Goal: Contribute content: Contribute content

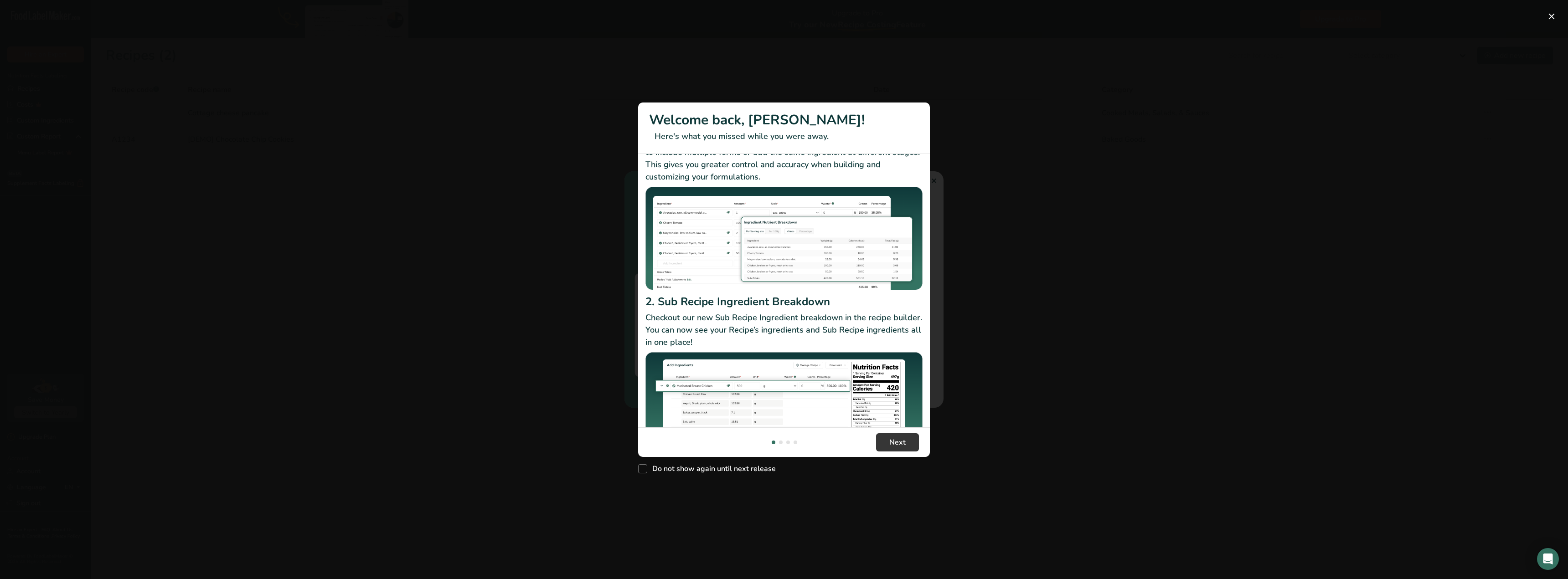
scroll to position [79, 0]
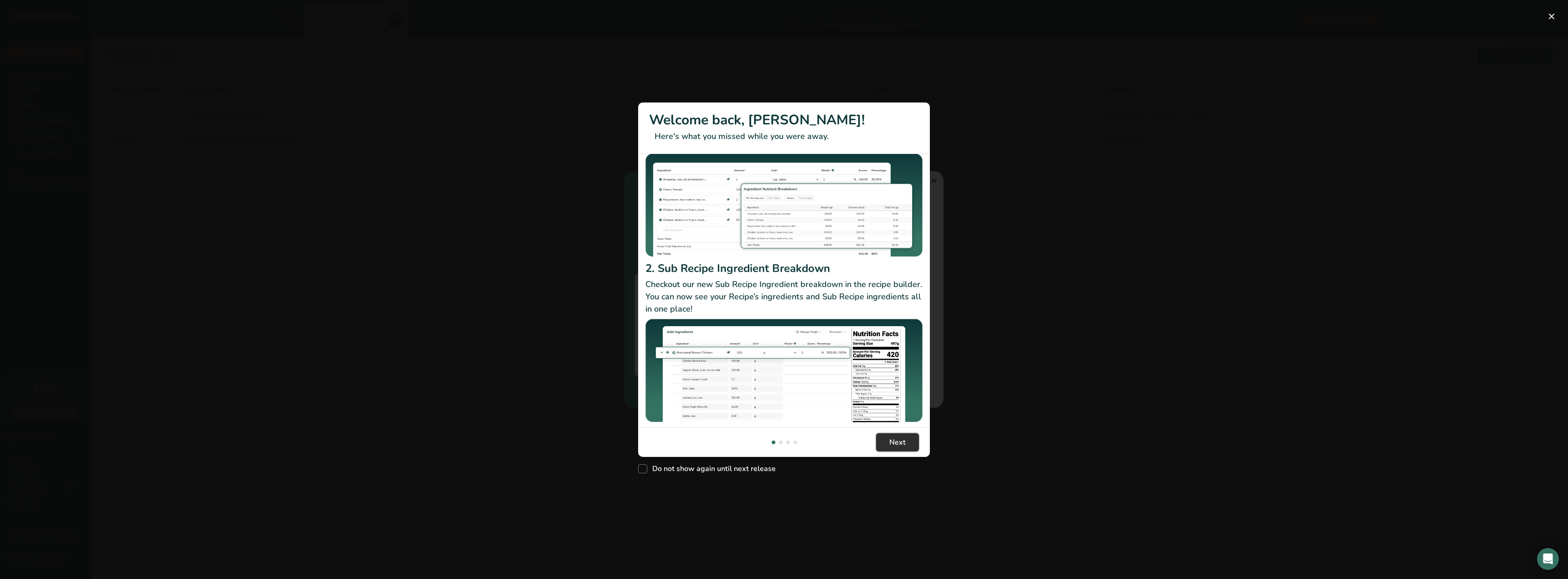
click at [892, 439] on span "Next" at bounding box center [897, 442] width 16 height 11
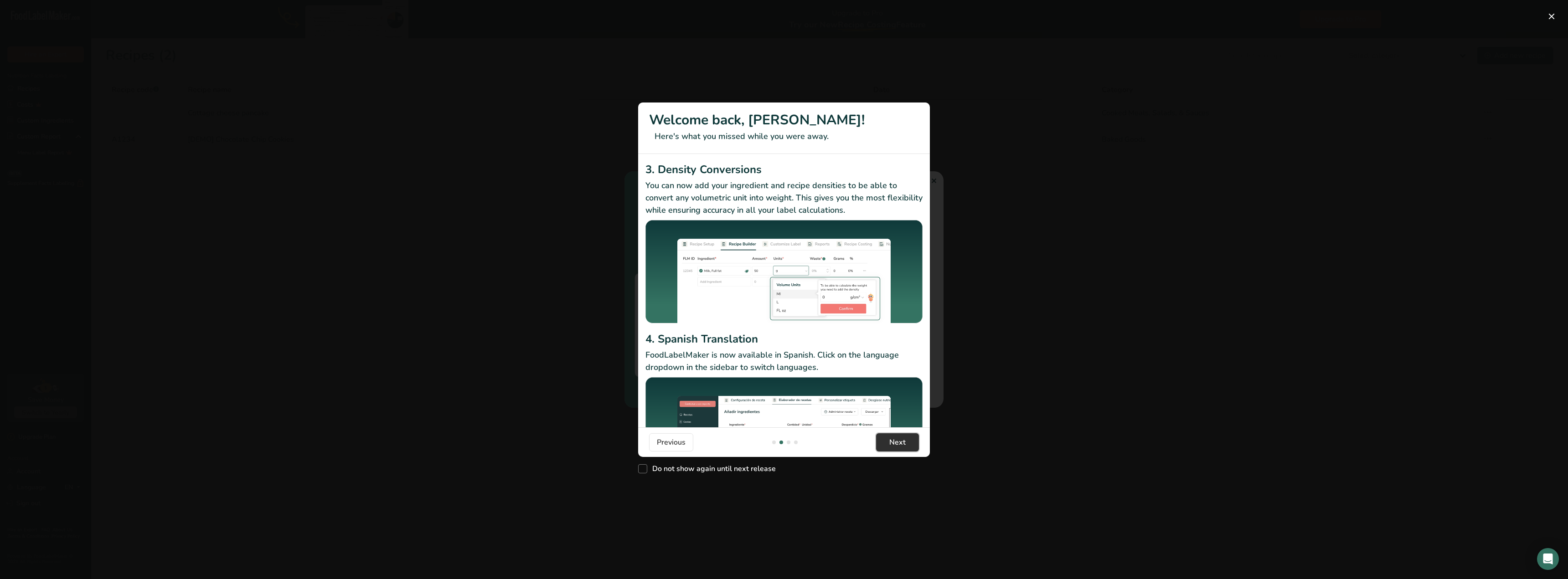
click at [894, 442] on span "Next" at bounding box center [897, 442] width 16 height 11
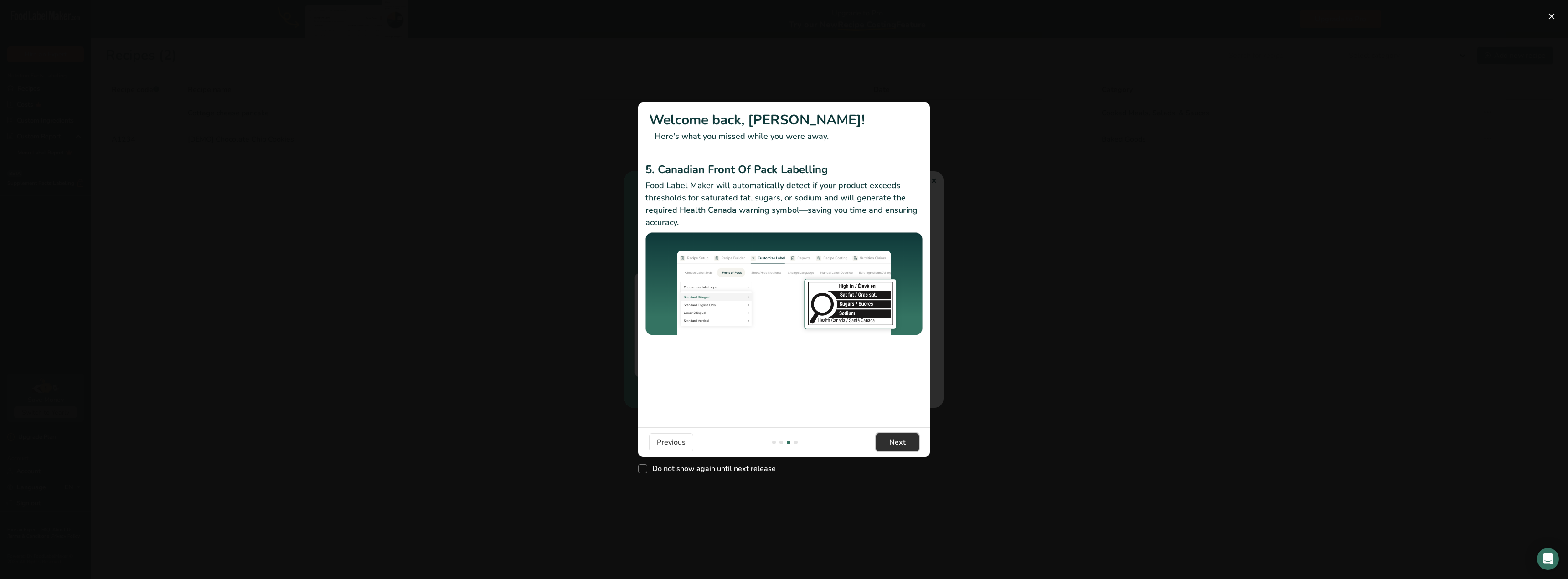
click at [894, 442] on span "Next" at bounding box center [897, 442] width 16 height 11
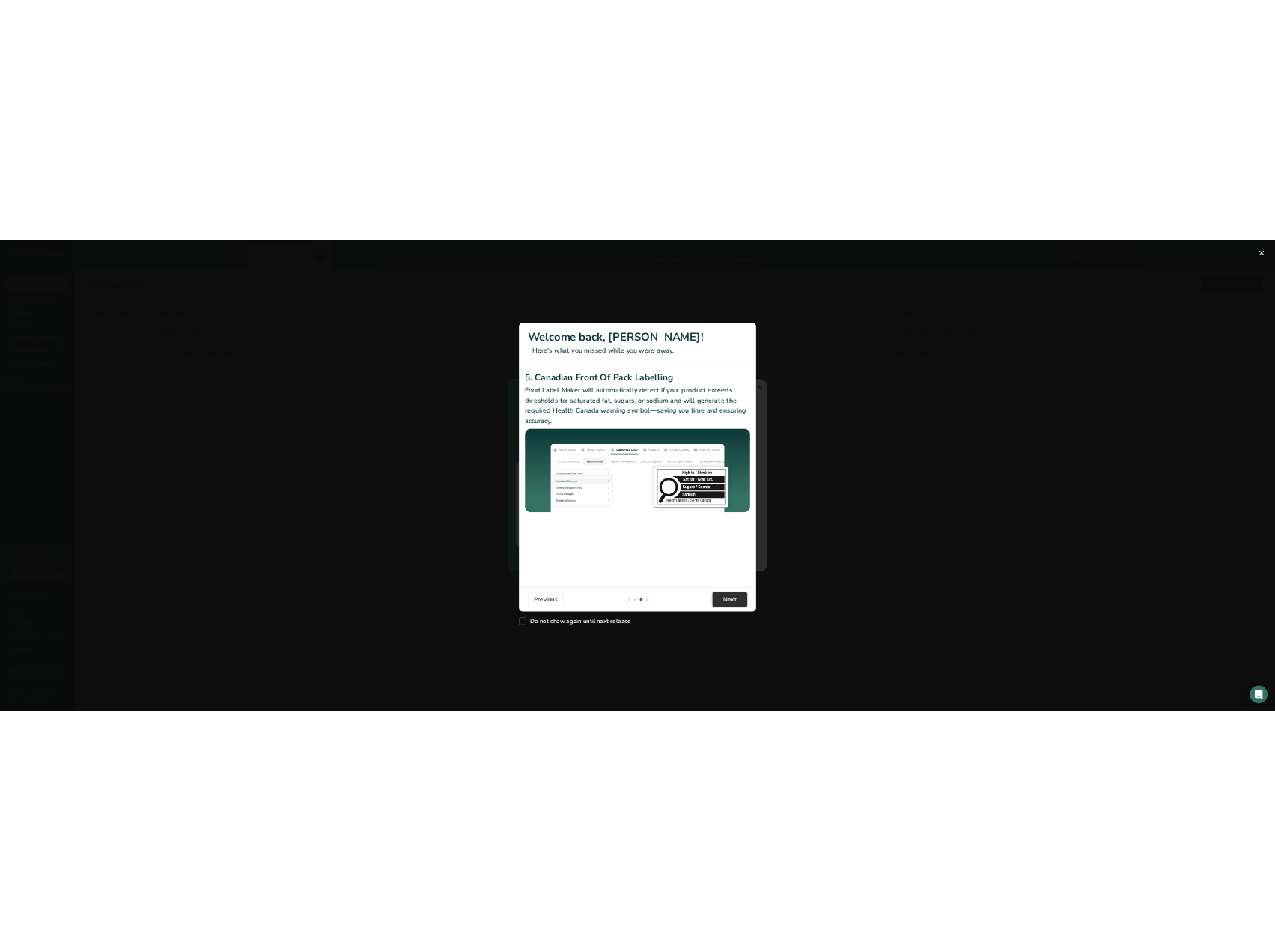
scroll to position [0, 1438]
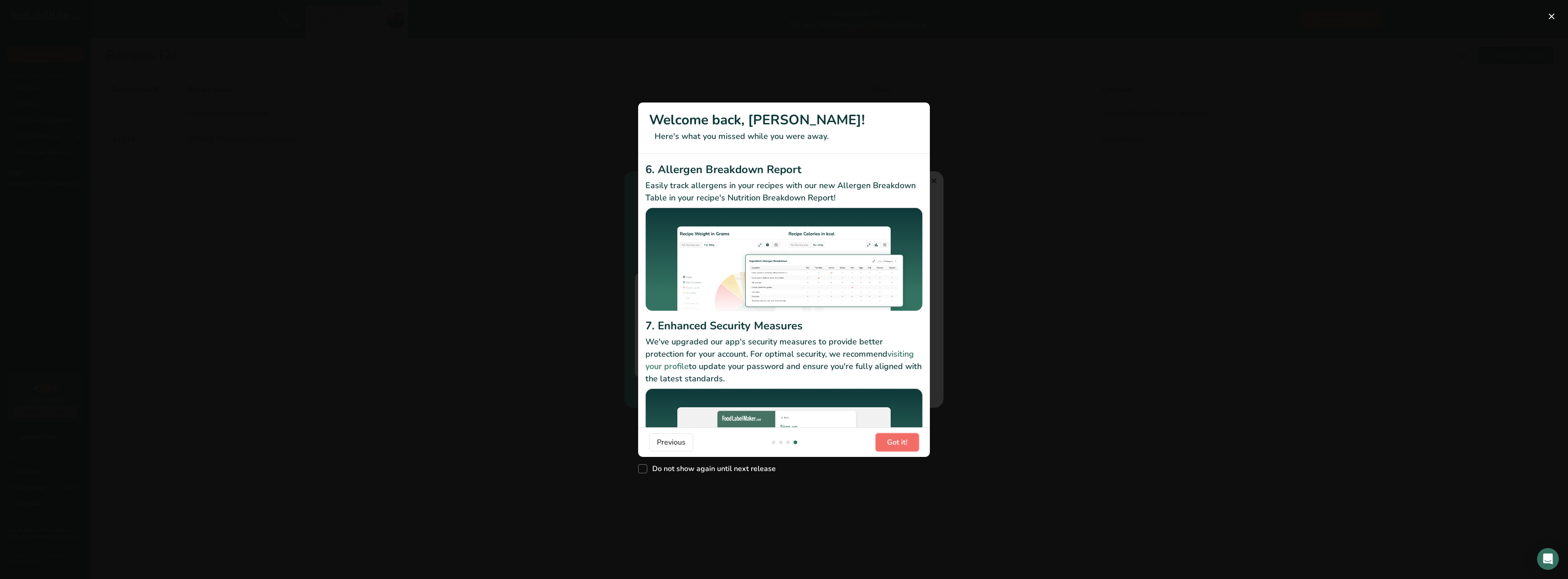
click at [894, 442] on span "Got it!" at bounding box center [897, 442] width 21 height 11
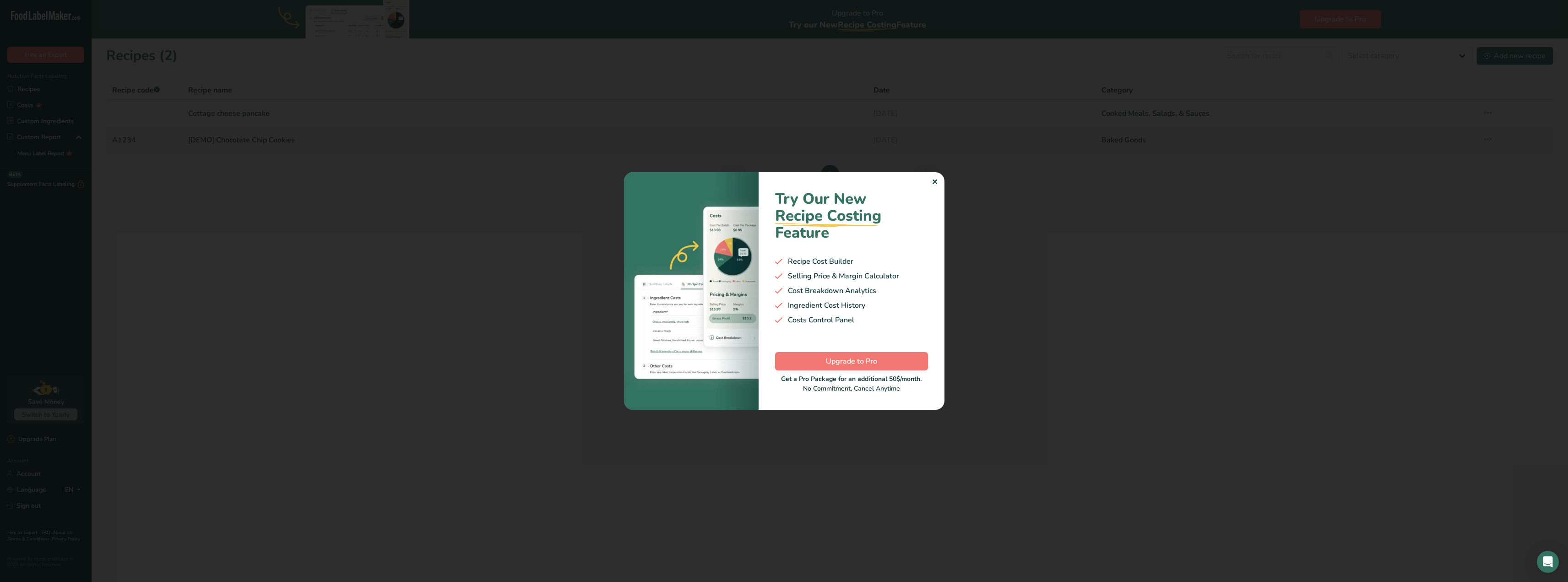
click at [934, 180] on div "✕" at bounding box center [935, 182] width 6 height 11
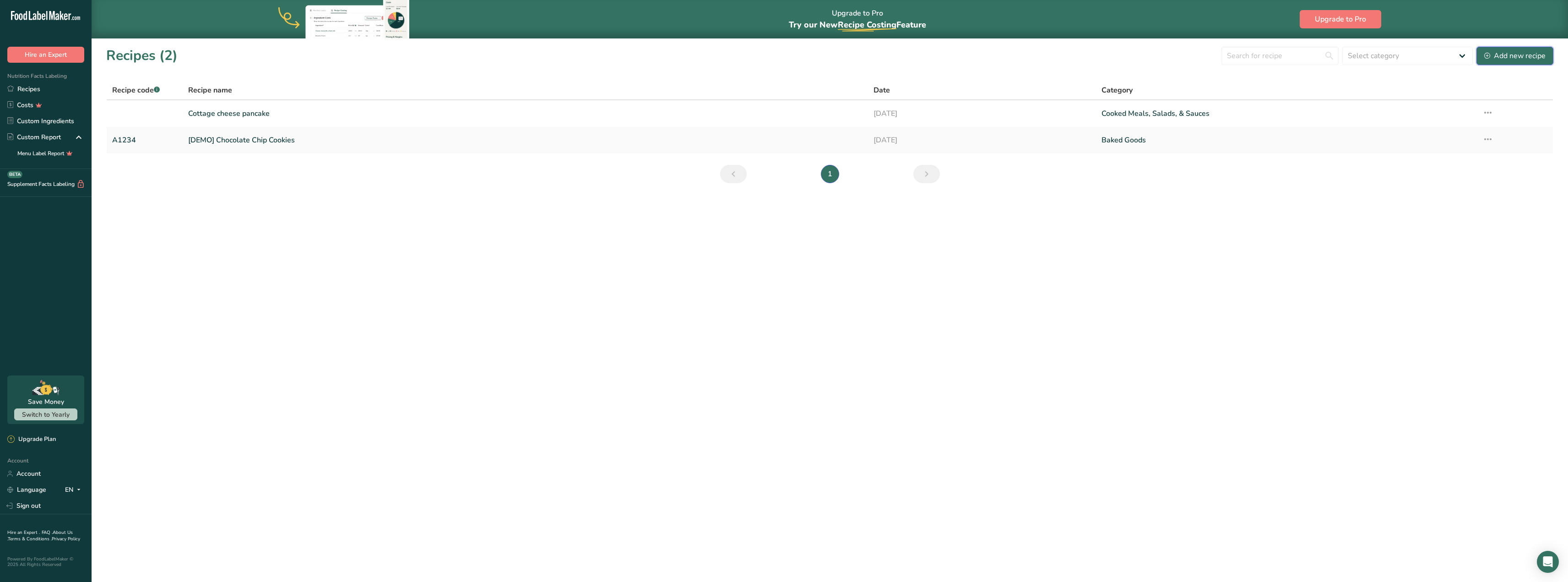
click at [1507, 55] on div "Add new recipe" at bounding box center [1515, 56] width 61 height 11
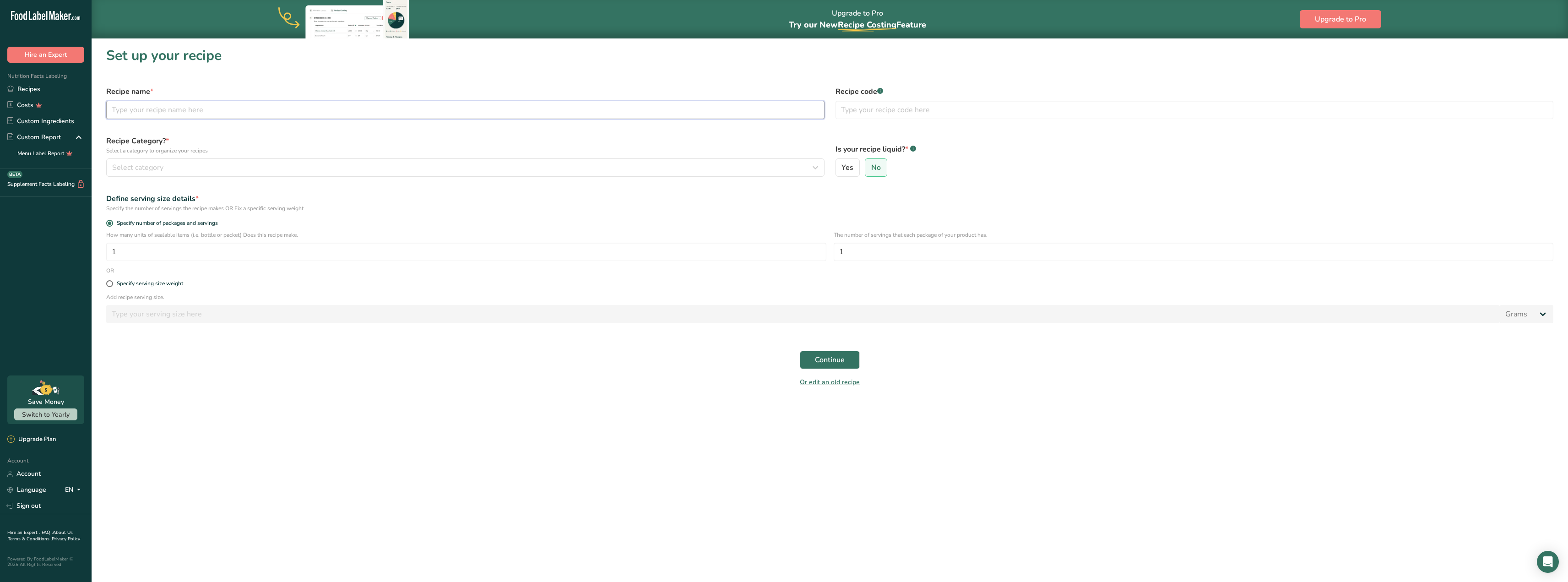
click at [119, 110] on input "text" at bounding box center [465, 110] width 718 height 18
type input "Gâteau au chocolat"
click at [800, 351] on button "Continue" at bounding box center [830, 360] width 60 height 18
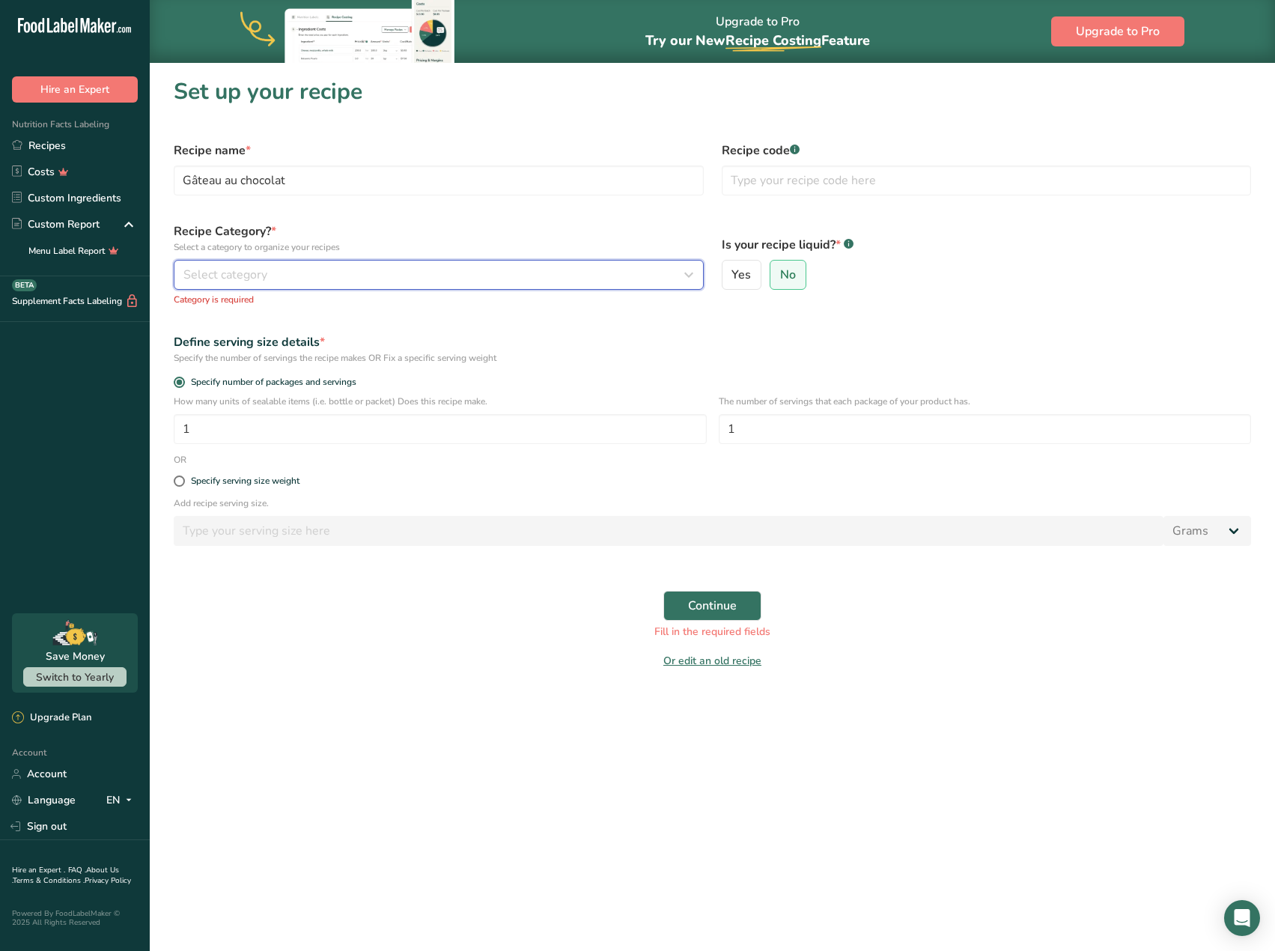
click at [256, 281] on span "Select category" at bounding box center [225, 275] width 84 height 18
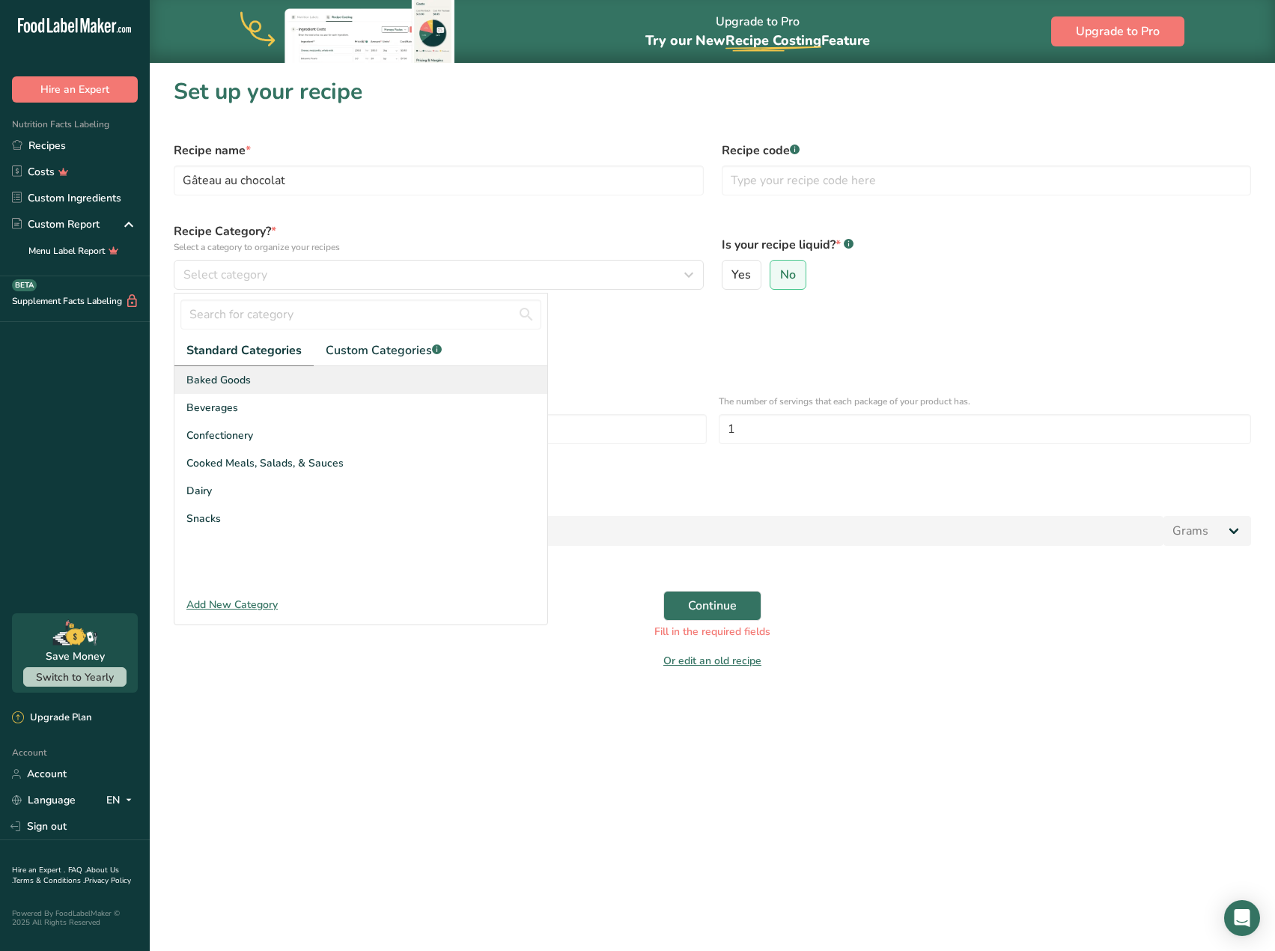
click at [229, 383] on span "Baked Goods" at bounding box center [218, 380] width 64 height 16
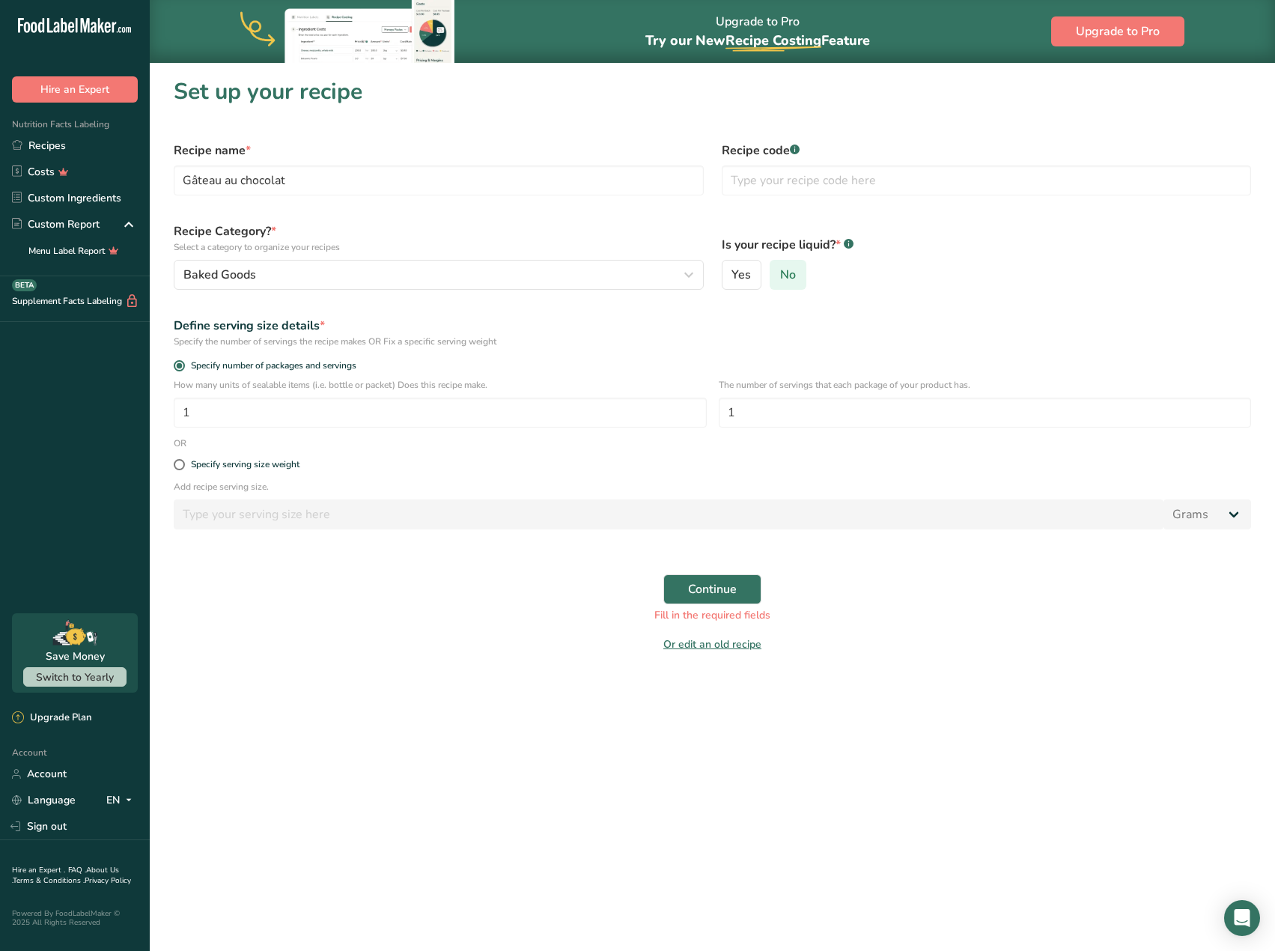
click at [783, 271] on span "No" at bounding box center [788, 274] width 16 height 15
click at [780, 271] on input "No" at bounding box center [776, 275] width 10 height 10
click at [763, 413] on input "1" at bounding box center [985, 413] width 533 height 30
type input "6"
click at [720, 587] on span "Continue" at bounding box center [712, 589] width 49 height 18
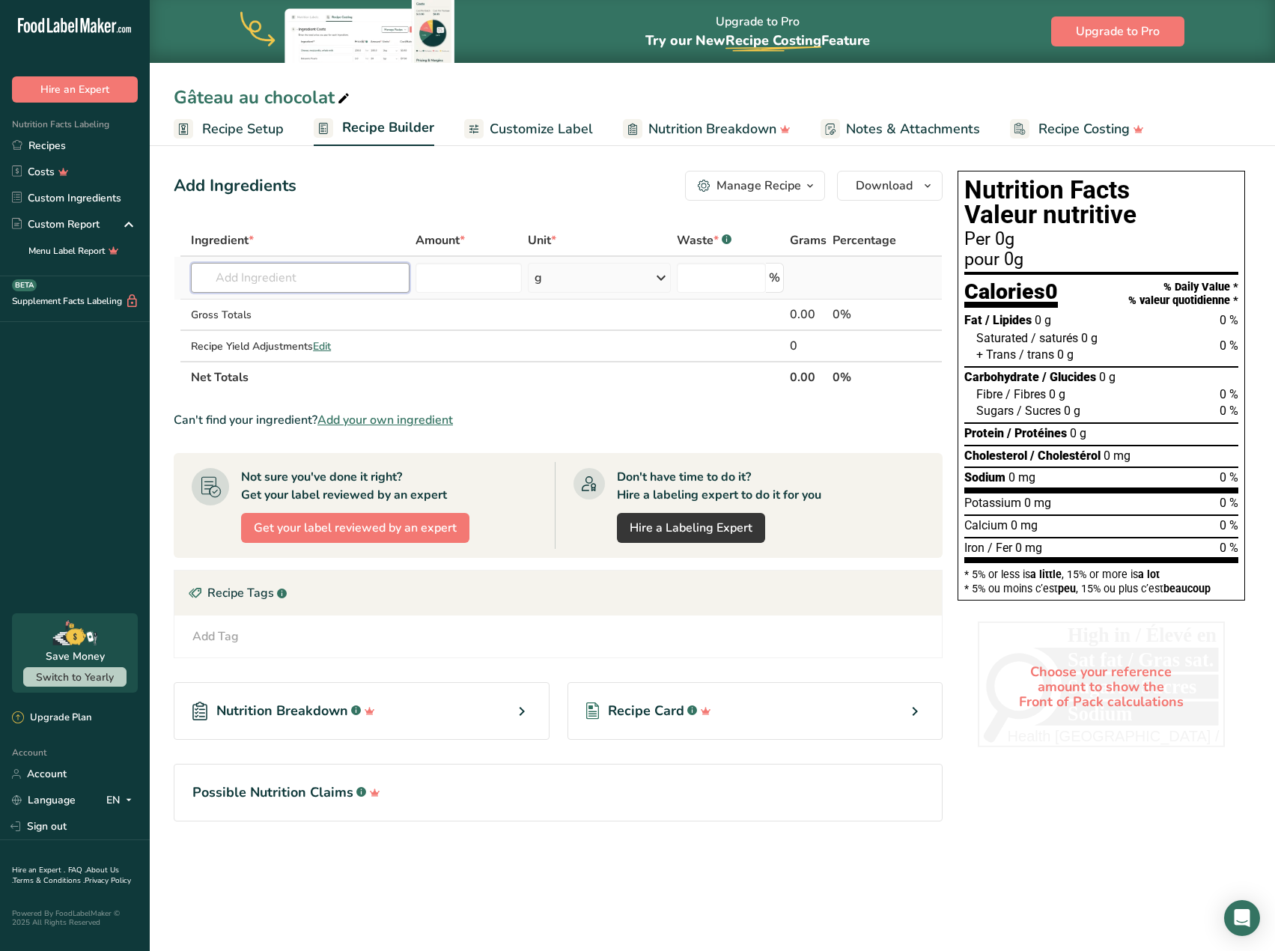
click at [204, 279] on input "text" at bounding box center [300, 278] width 219 height 30
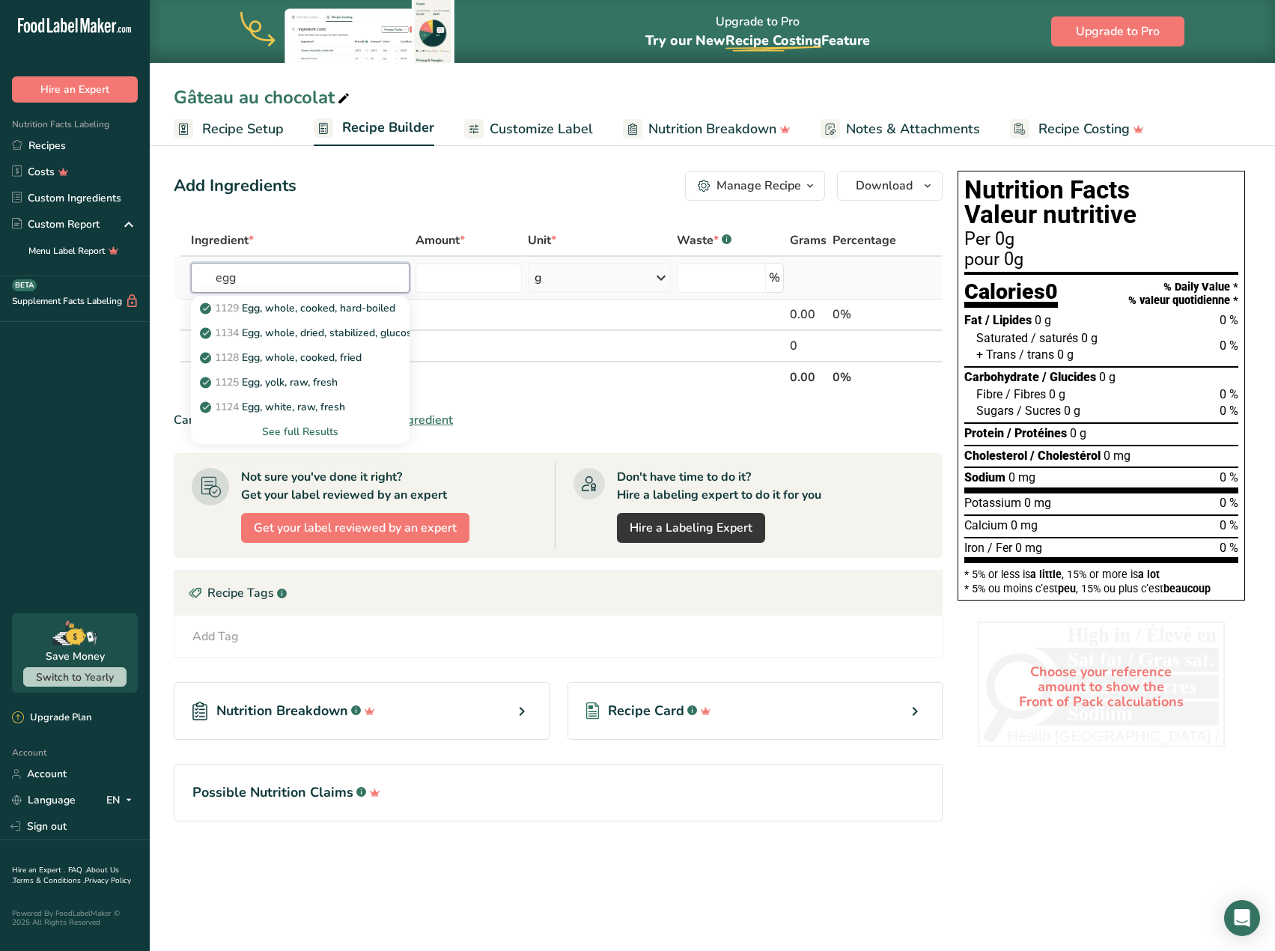
type input "egg"
click at [285, 431] on div "See full Results" at bounding box center [300, 432] width 195 height 16
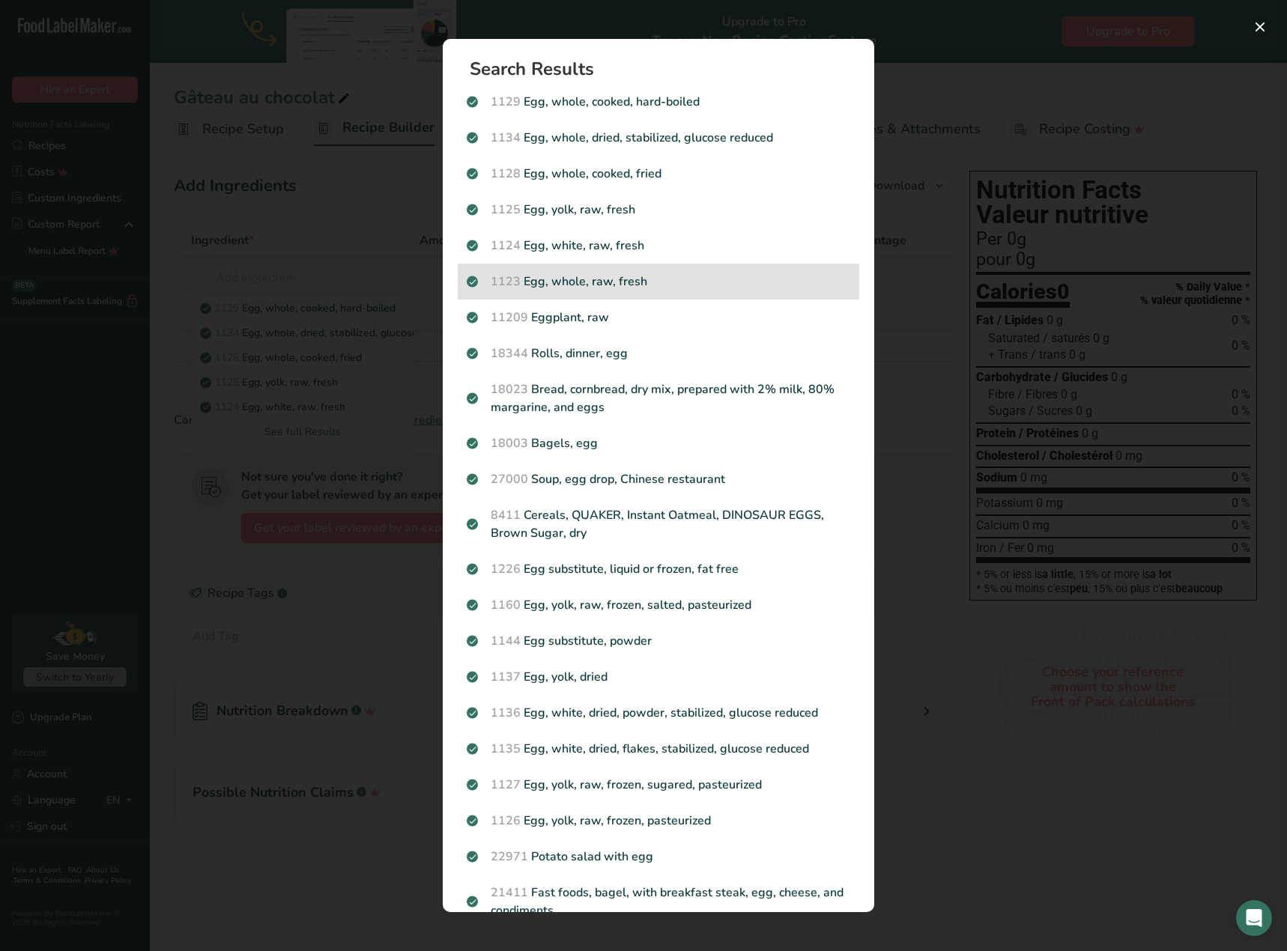
click at [628, 287] on p "1123 Egg, whole, raw, fresh" at bounding box center [658, 282] width 383 height 18
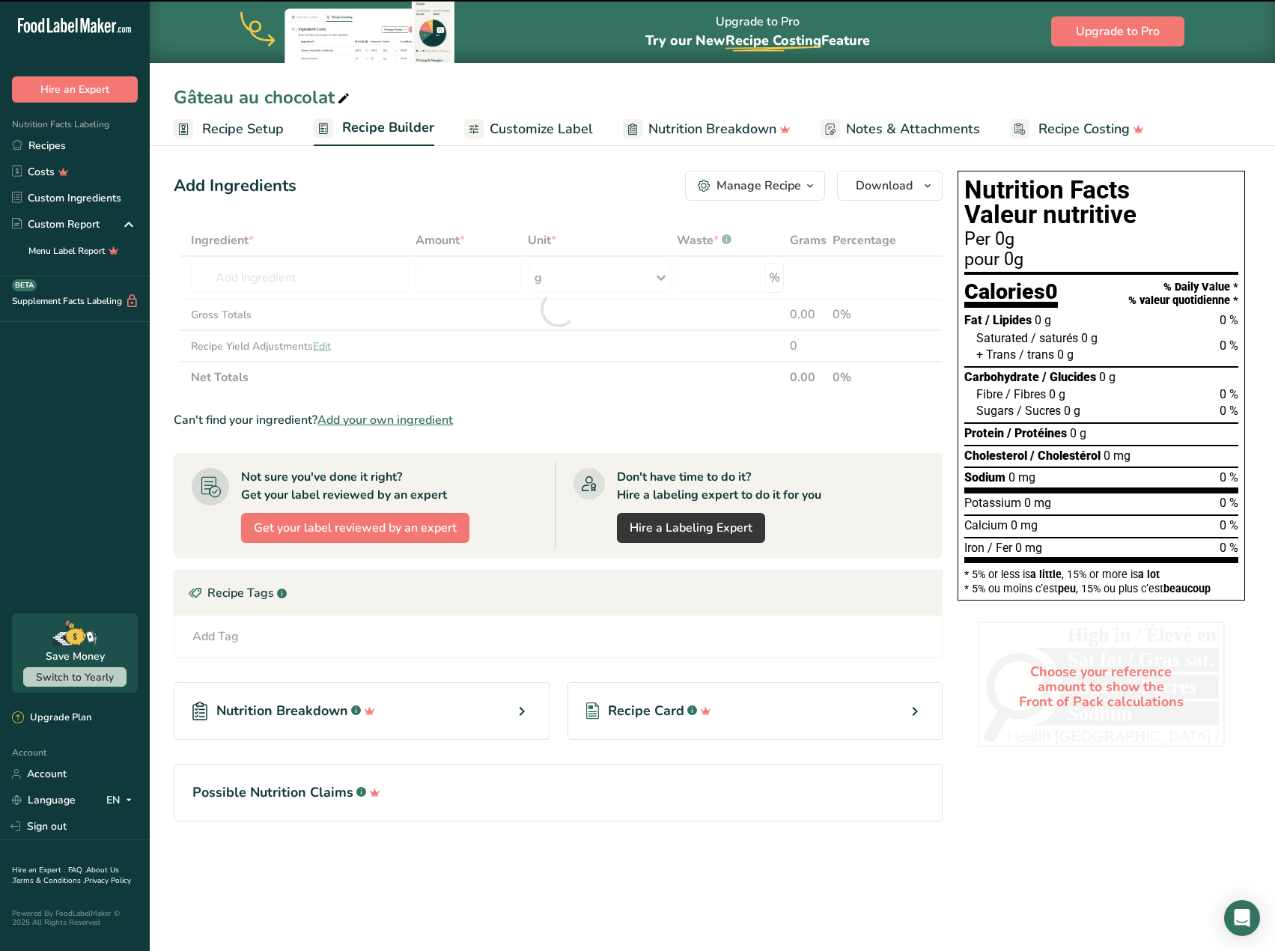
type input "0"
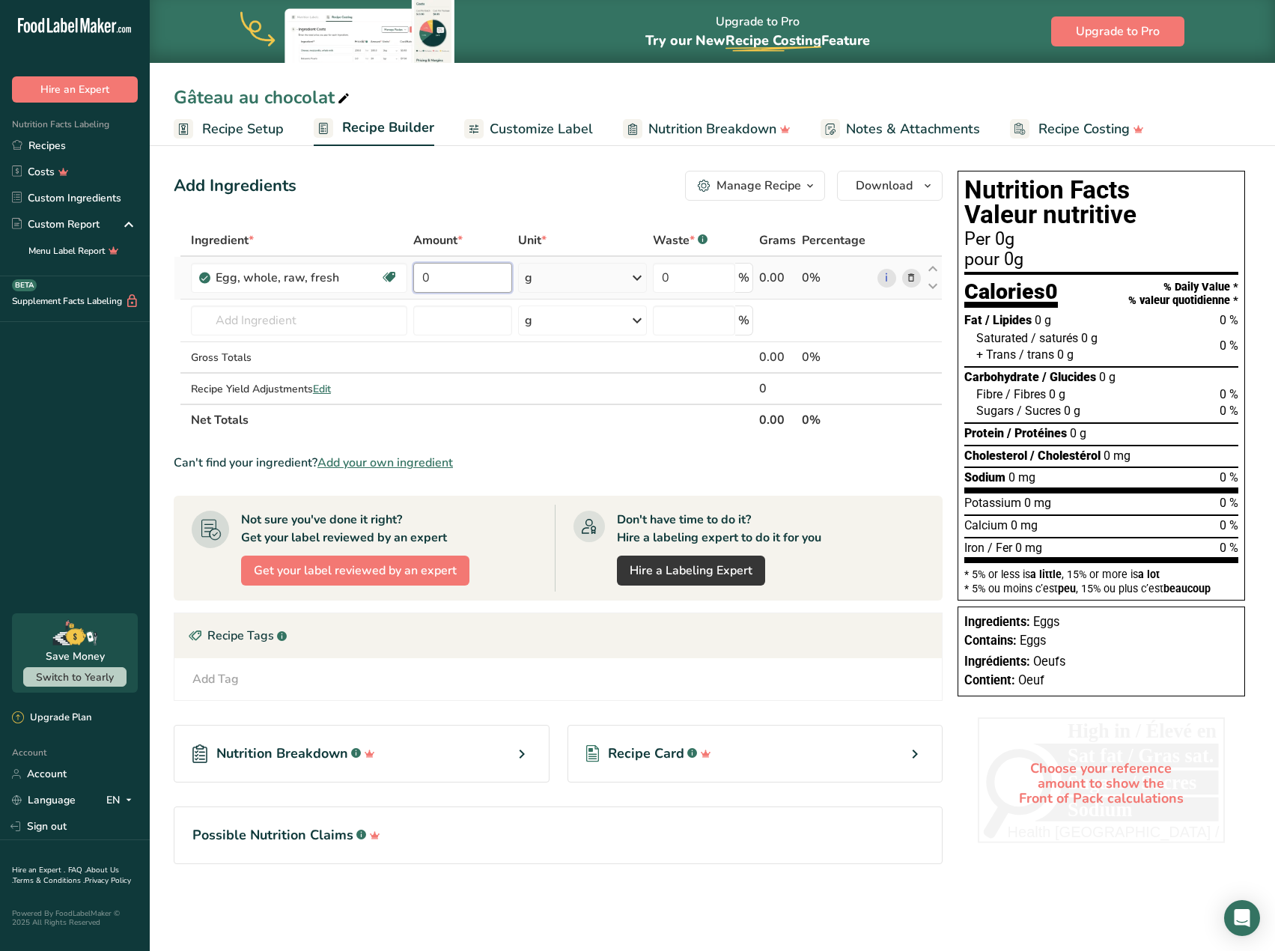
click at [428, 275] on input "0" at bounding box center [463, 278] width 100 height 30
type input "3"
click at [267, 320] on div "Ingredient * Amount * Unit * Waste * .a-a{fill:#347362;}.b-a{fill:#fff;} Grams …" at bounding box center [558, 330] width 769 height 211
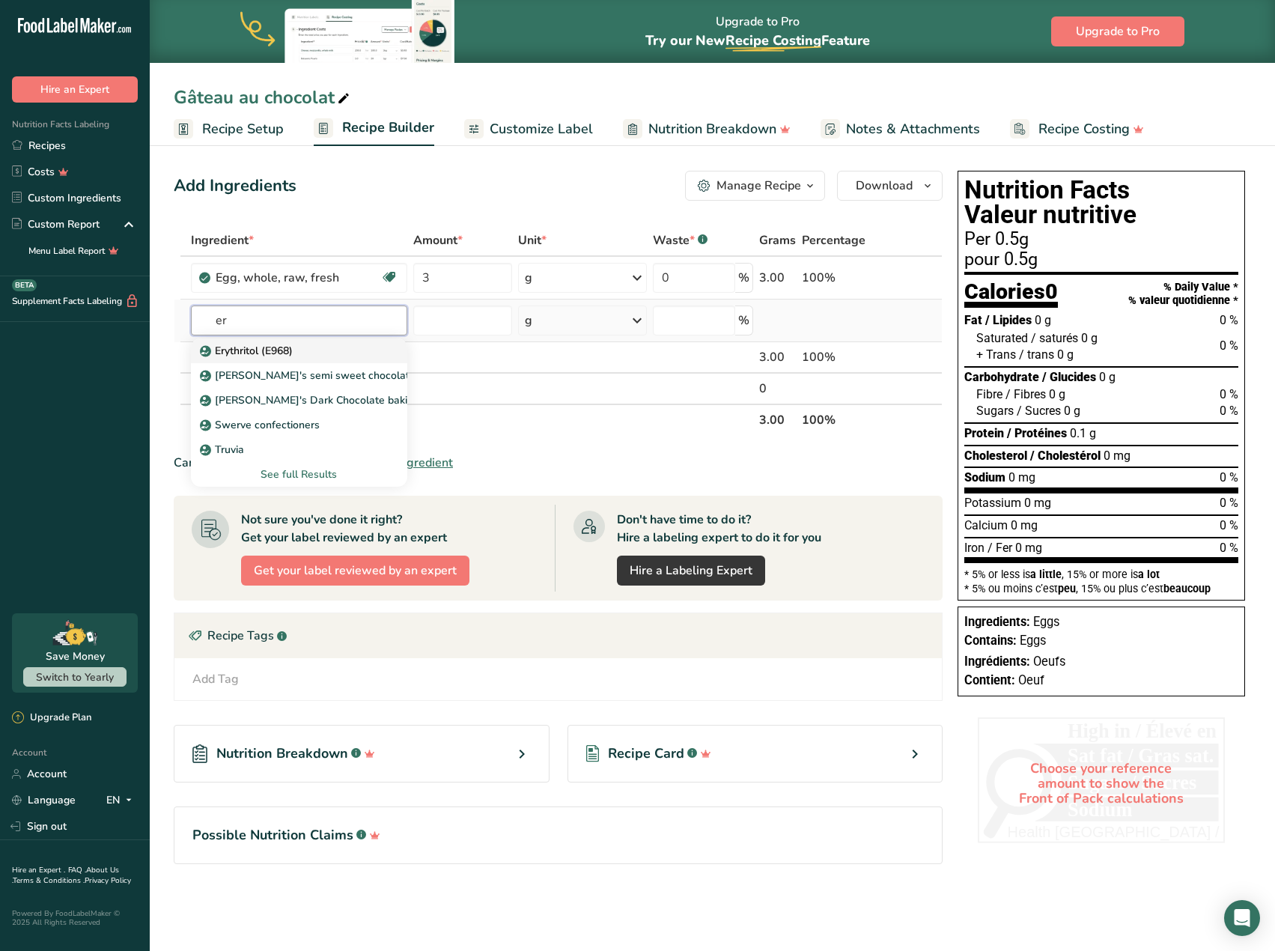
type input "er"
click at [243, 345] on p "Erythritol (E968)" at bounding box center [248, 351] width 90 height 16
type input "Erythritol (E968)"
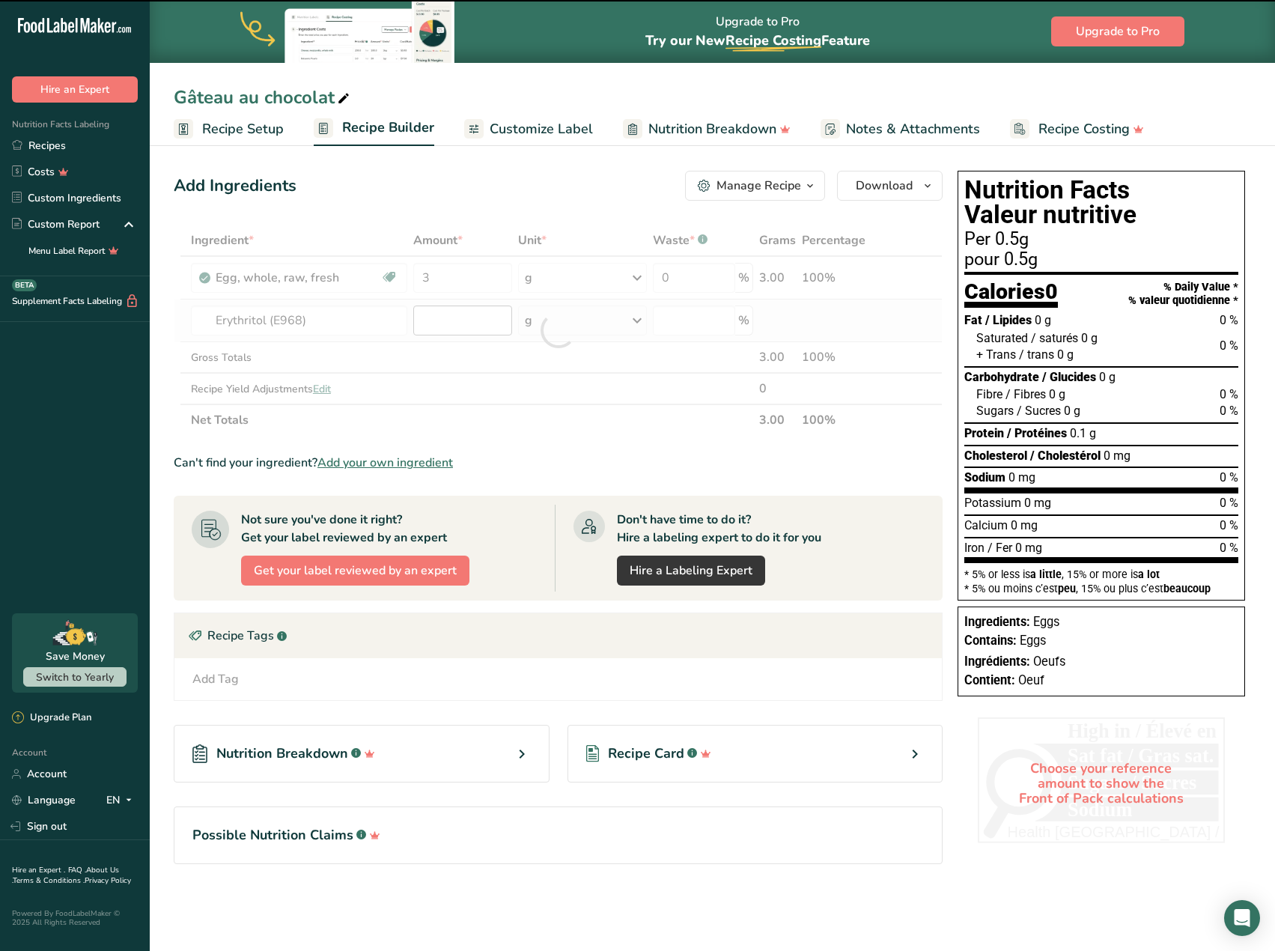
type input "0"
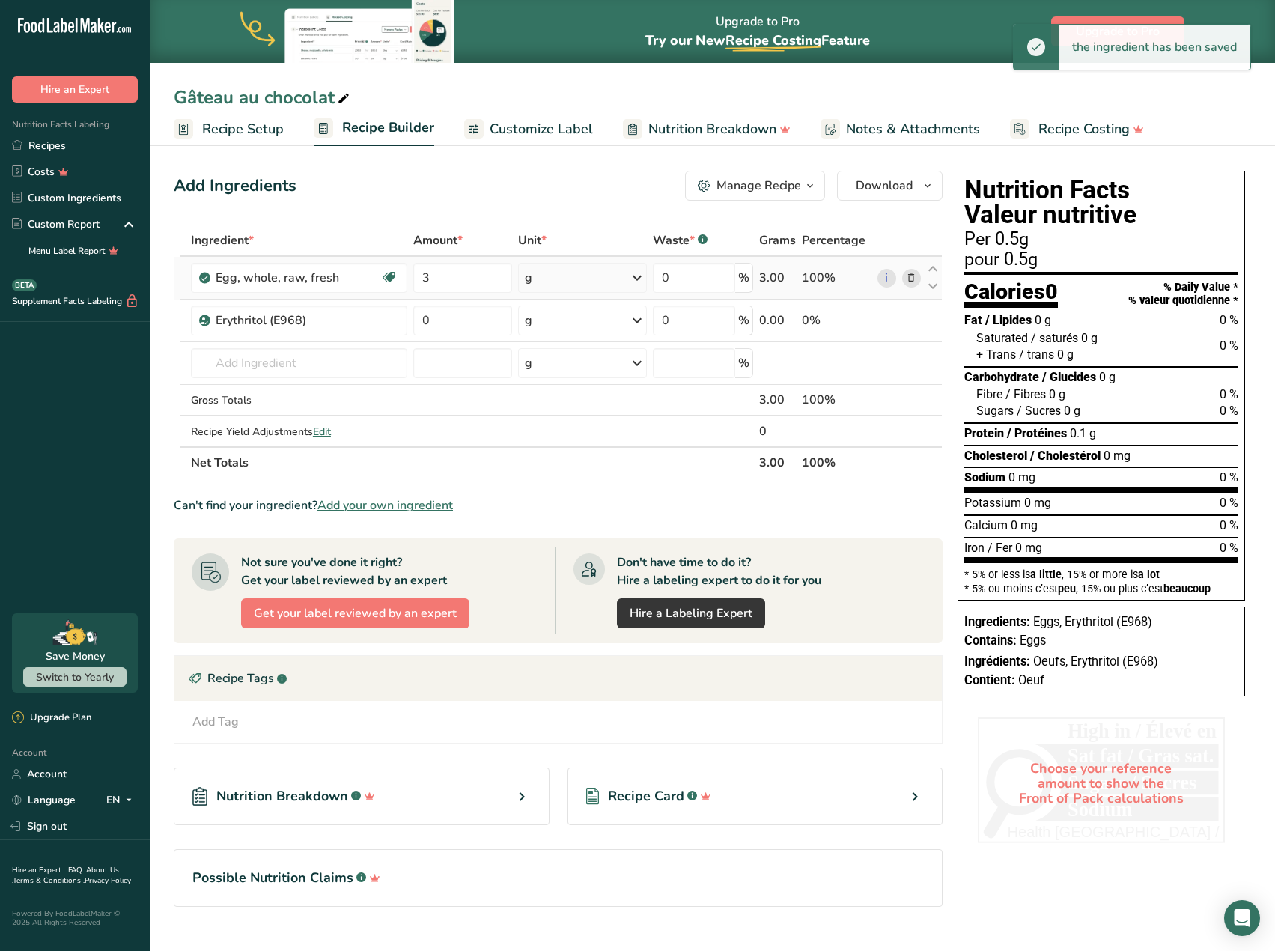
click at [535, 279] on div "g" at bounding box center [582, 278] width 129 height 30
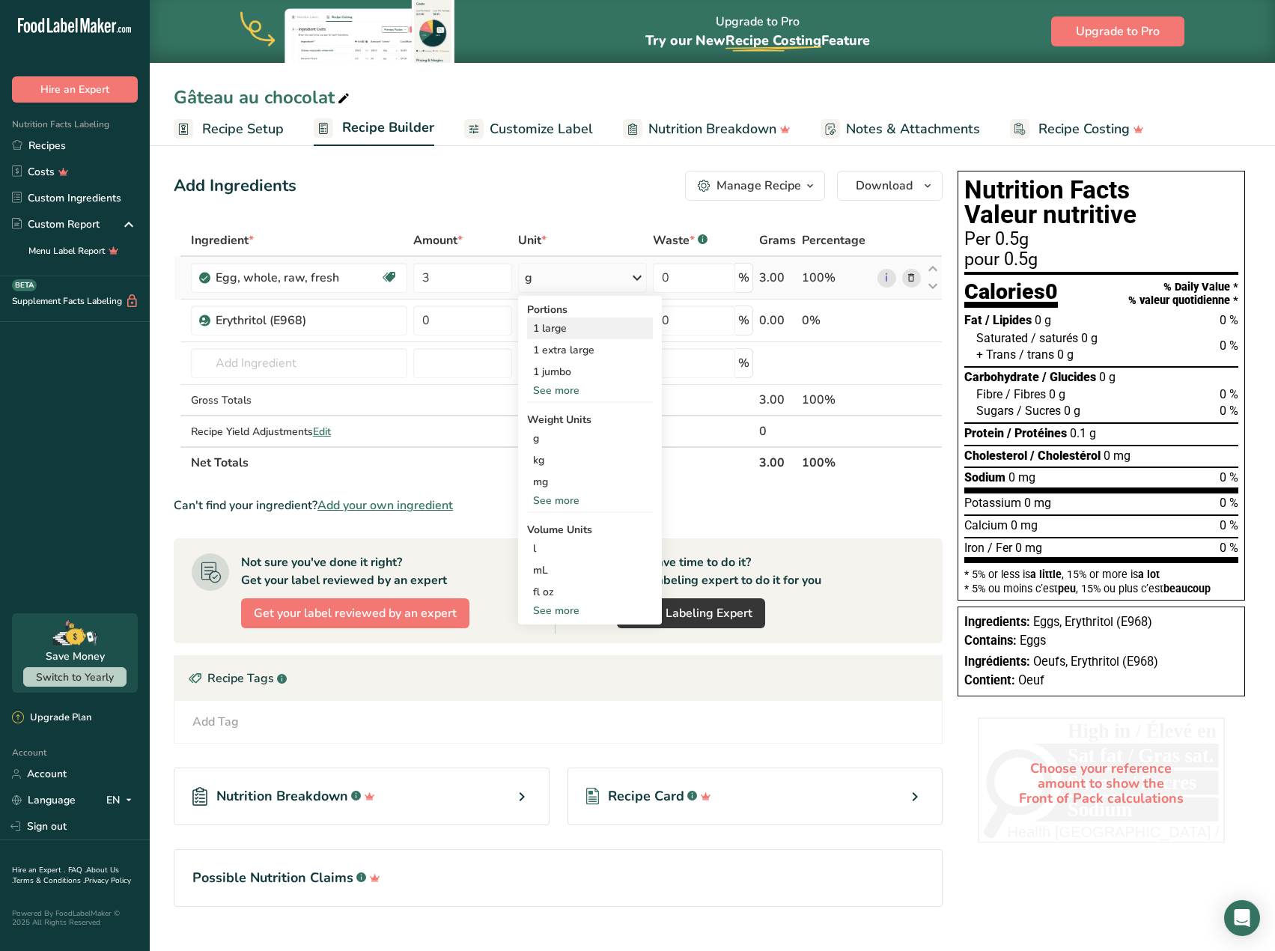
click at [585, 326] on div "1 large" at bounding box center [590, 329] width 126 height 22
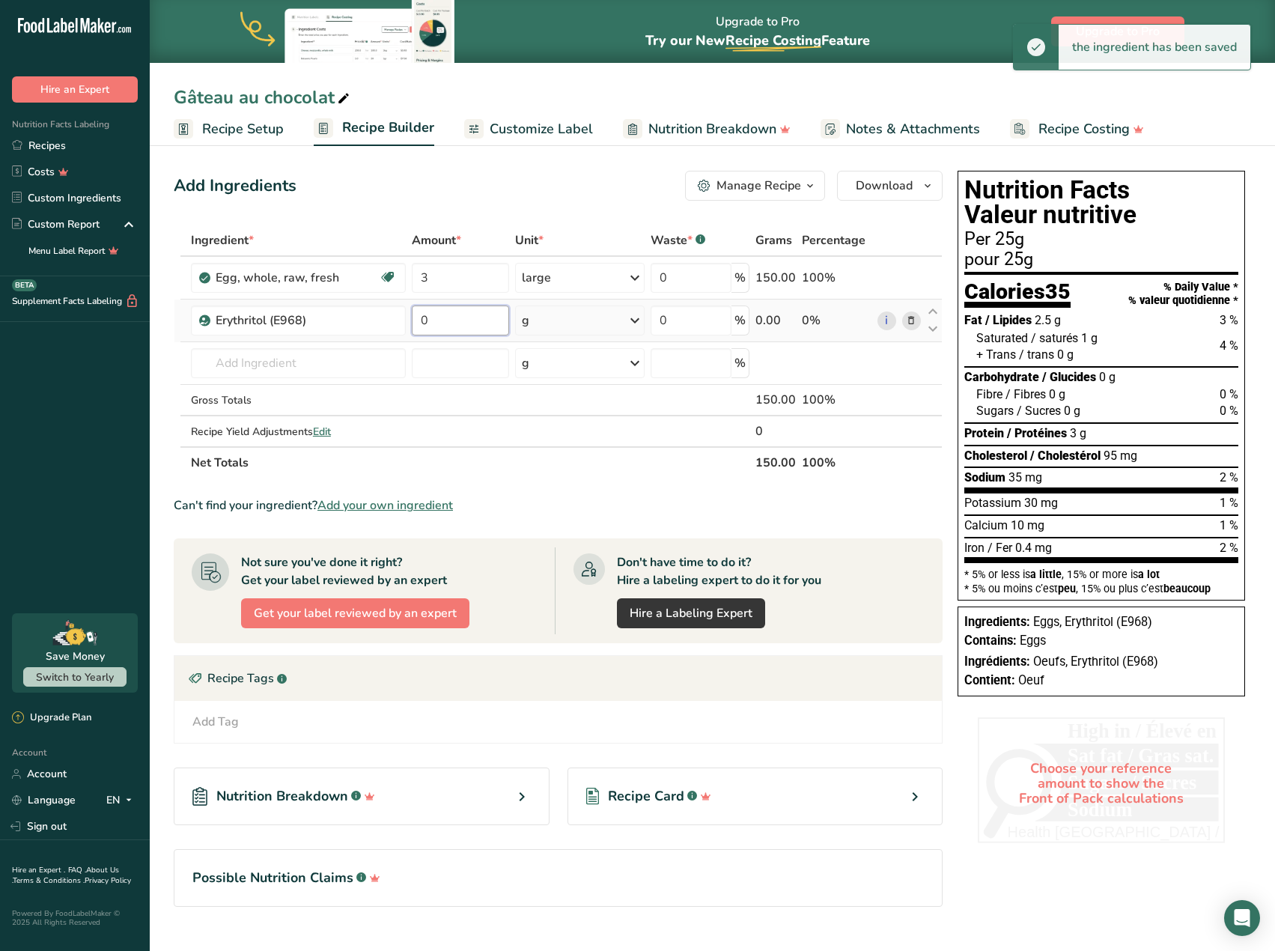
click at [443, 319] on input "0" at bounding box center [460, 321] width 97 height 30
type input "3"
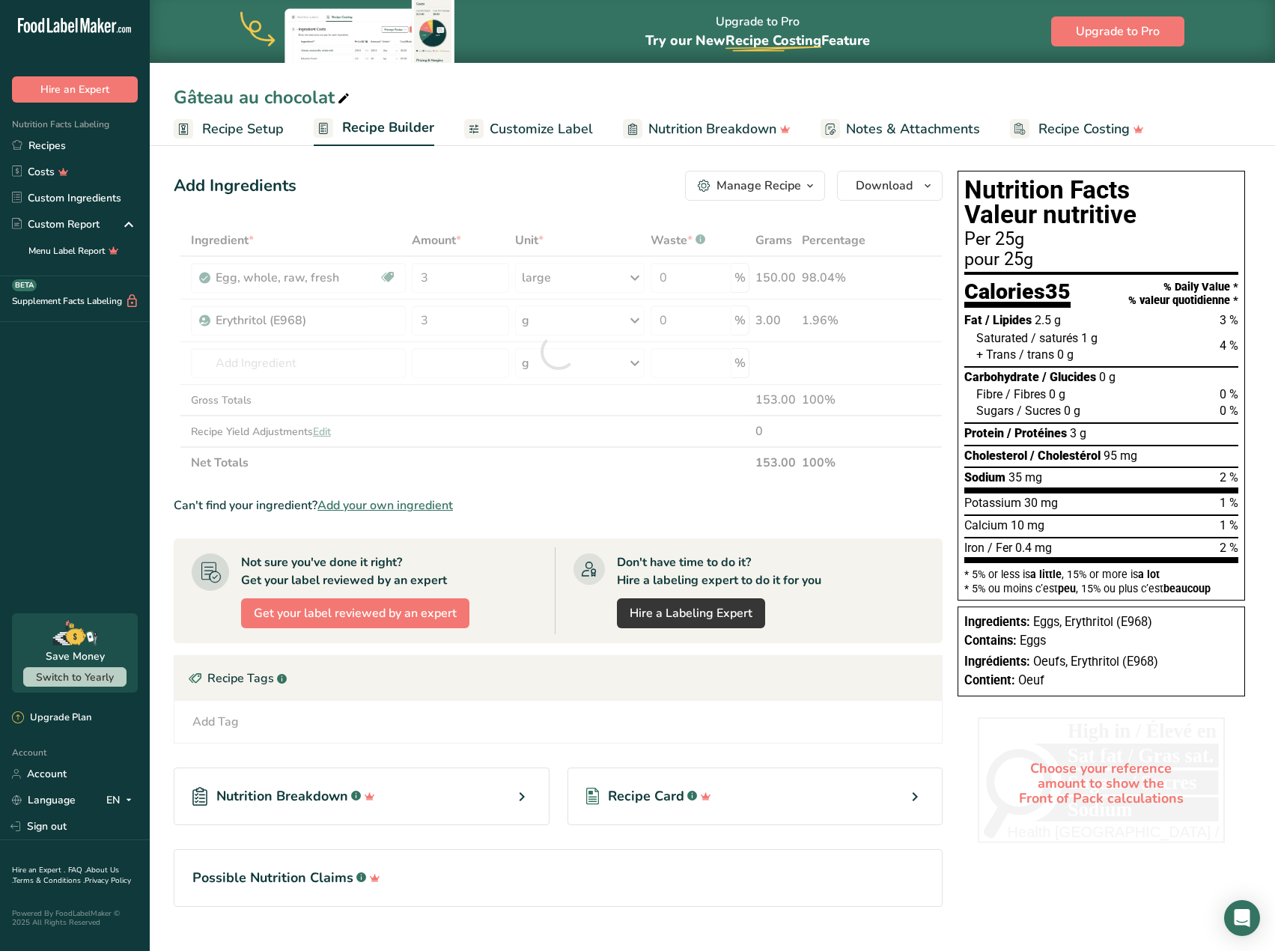
click at [537, 324] on div "Ingredient * Amount * Unit * Waste * .a-a{fill:#347362;}.b-a{fill:#fff;} Grams …" at bounding box center [558, 352] width 769 height 254
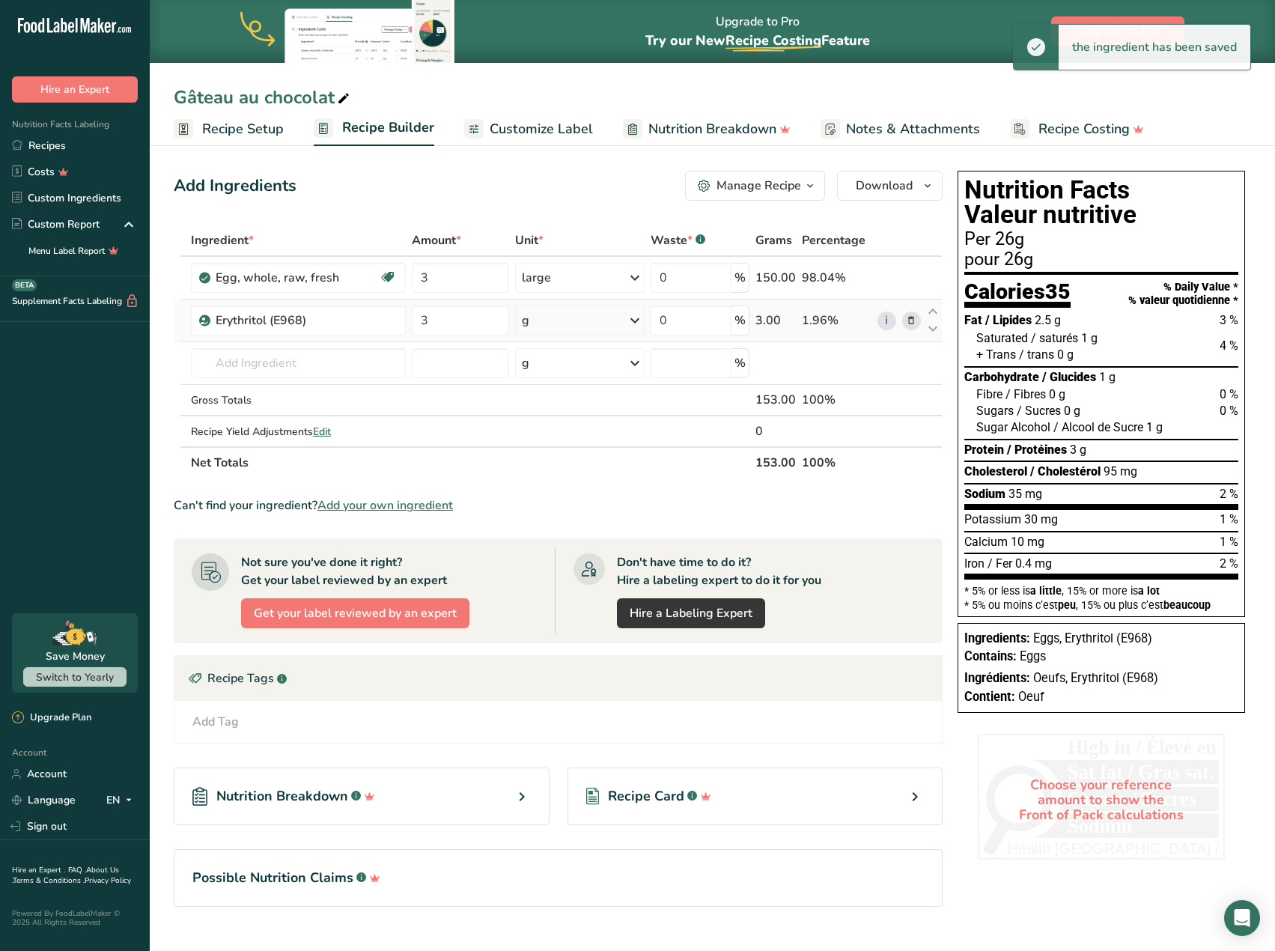
click at [540, 324] on div "g" at bounding box center [580, 321] width 130 height 30
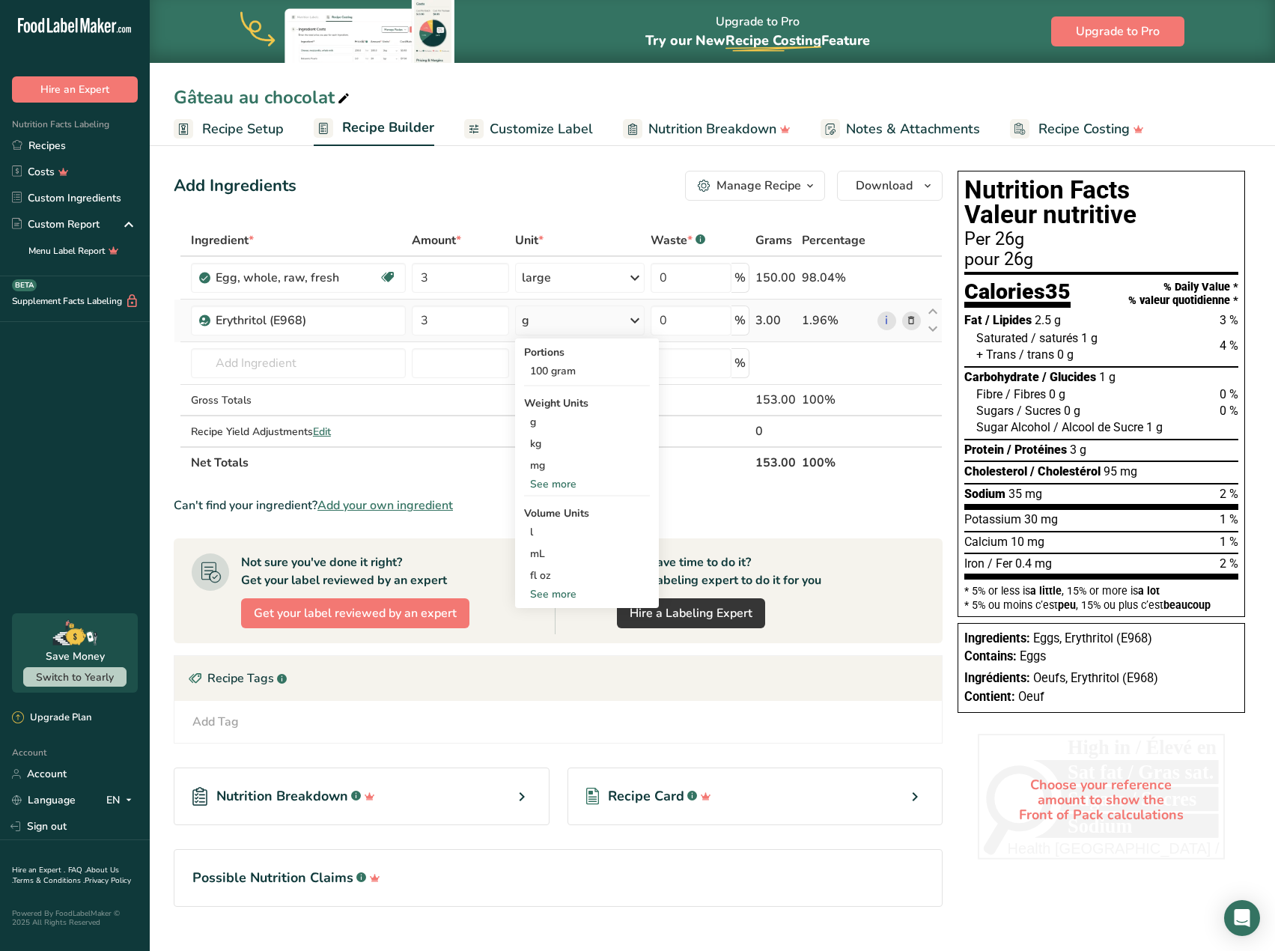
click at [556, 596] on div "See more" at bounding box center [587, 594] width 126 height 16
select select "22"
click at [557, 599] on div "tbsp" at bounding box center [587, 597] width 114 height 16
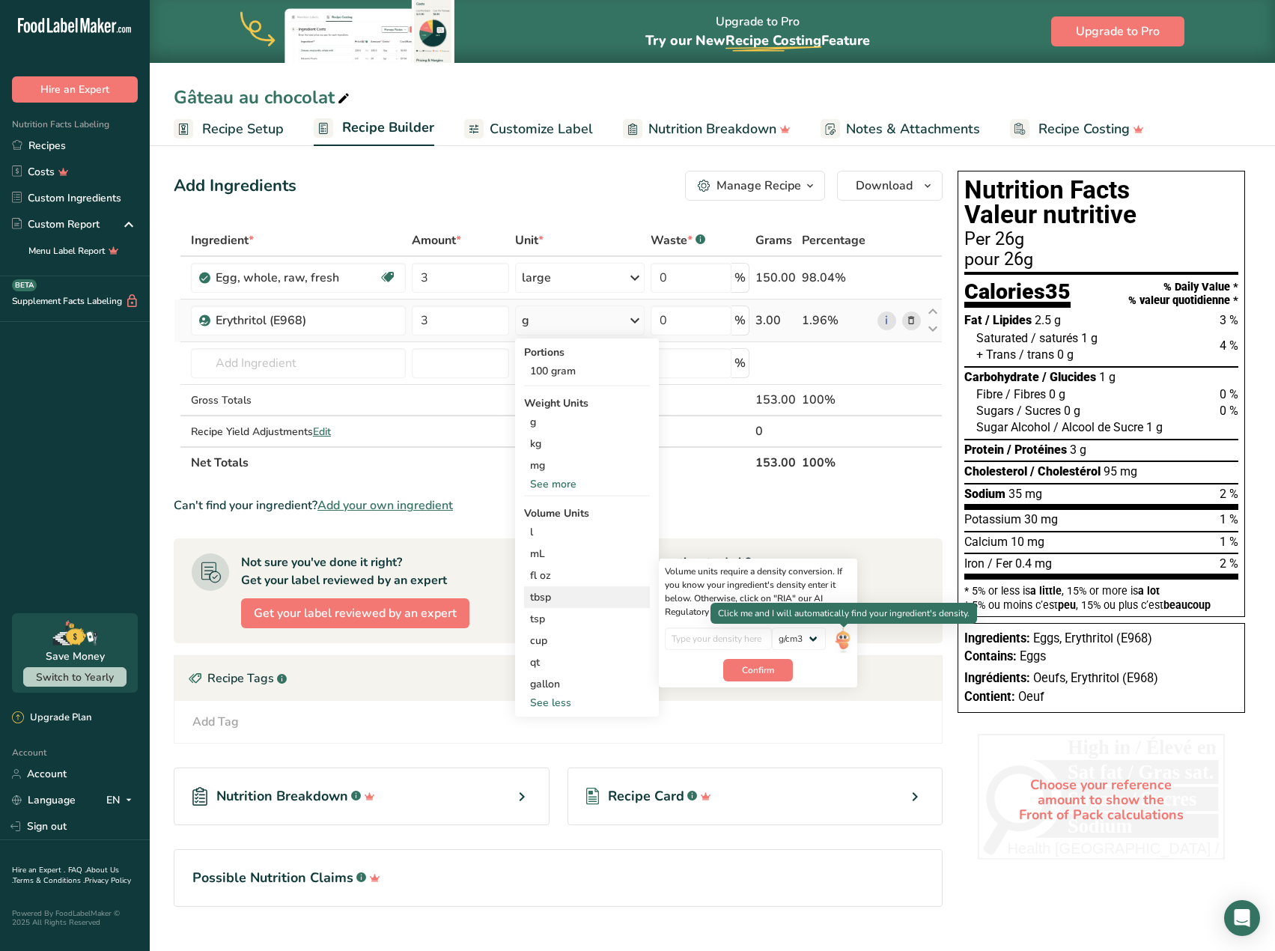
click at [840, 643] on img at bounding box center [843, 641] width 16 height 26
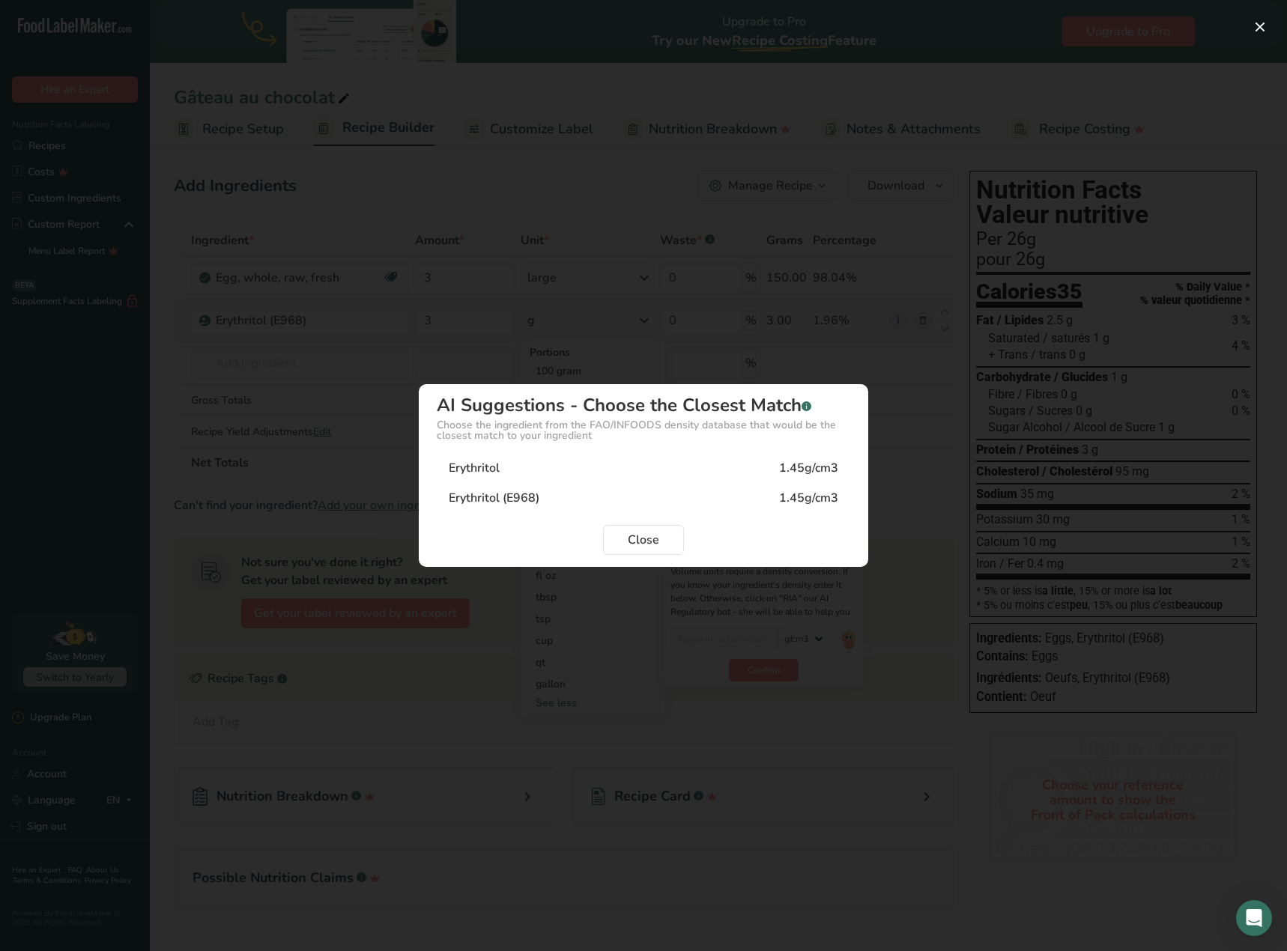
click at [479, 467] on div "Erythritol" at bounding box center [474, 468] width 51 height 18
type input "1.45"
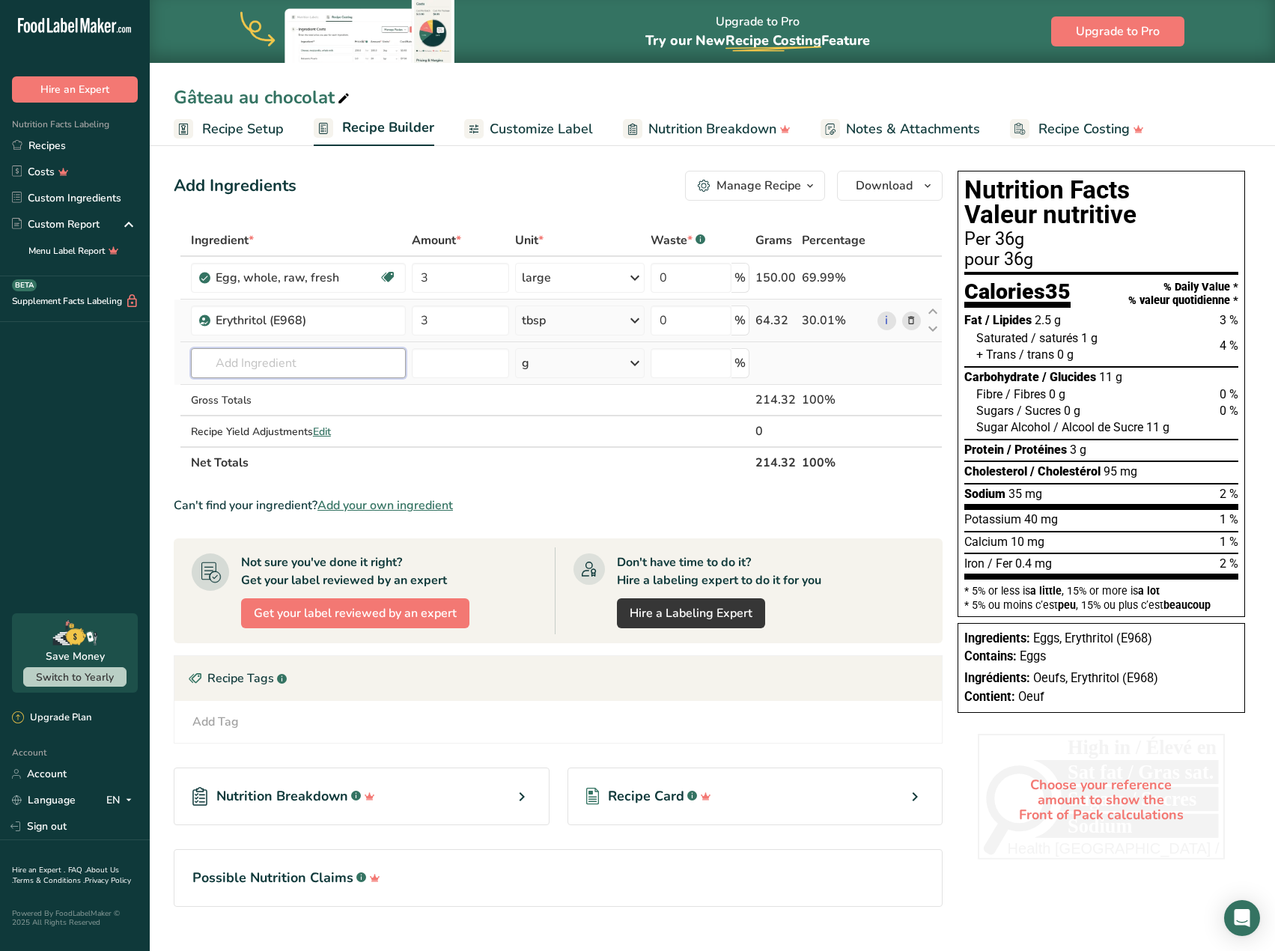
click at [245, 369] on input "text" at bounding box center [298, 363] width 215 height 30
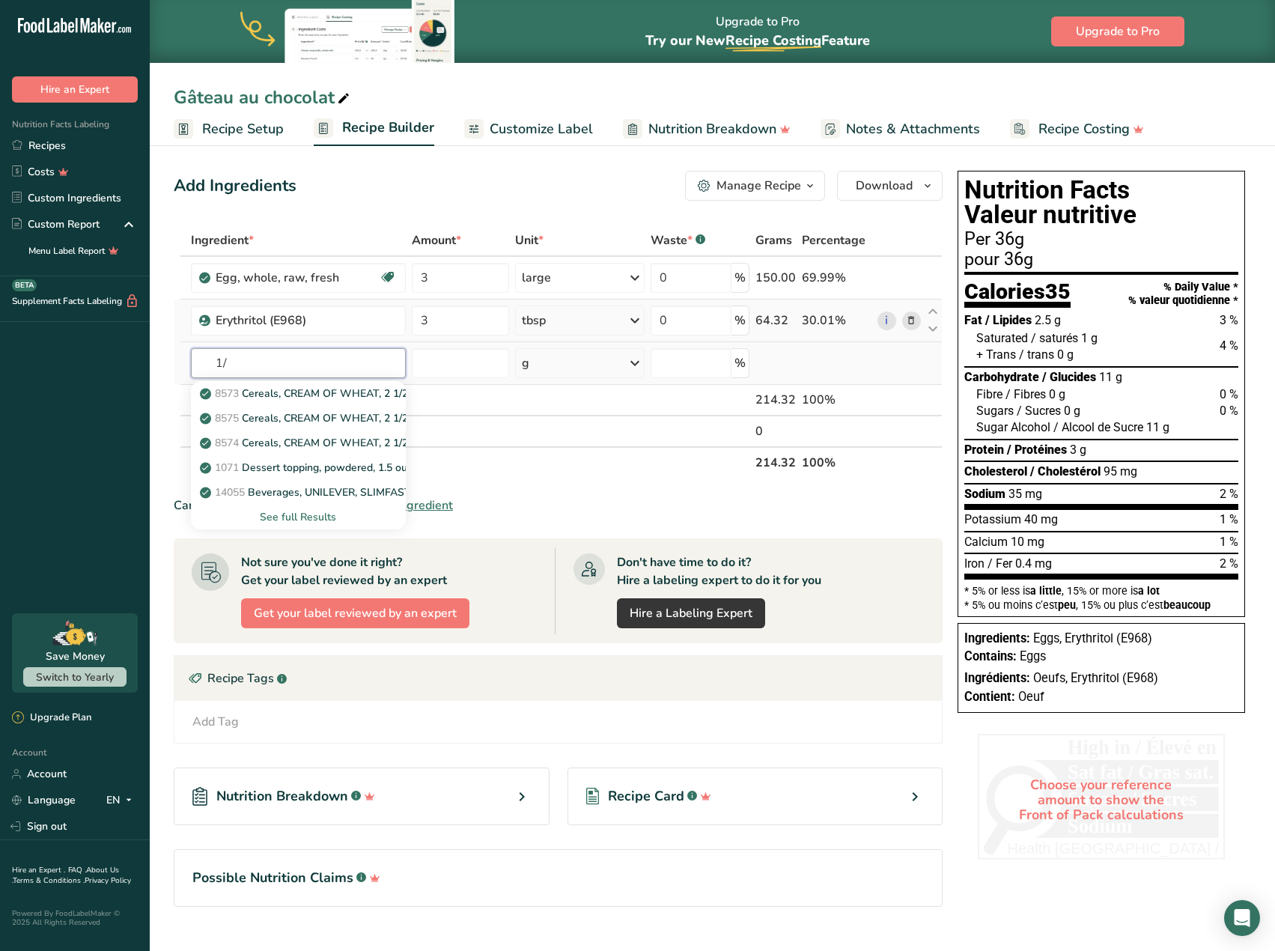
type input "1"
type input "skim milk"
click at [309, 516] on div "See full Results" at bounding box center [298, 517] width 191 height 16
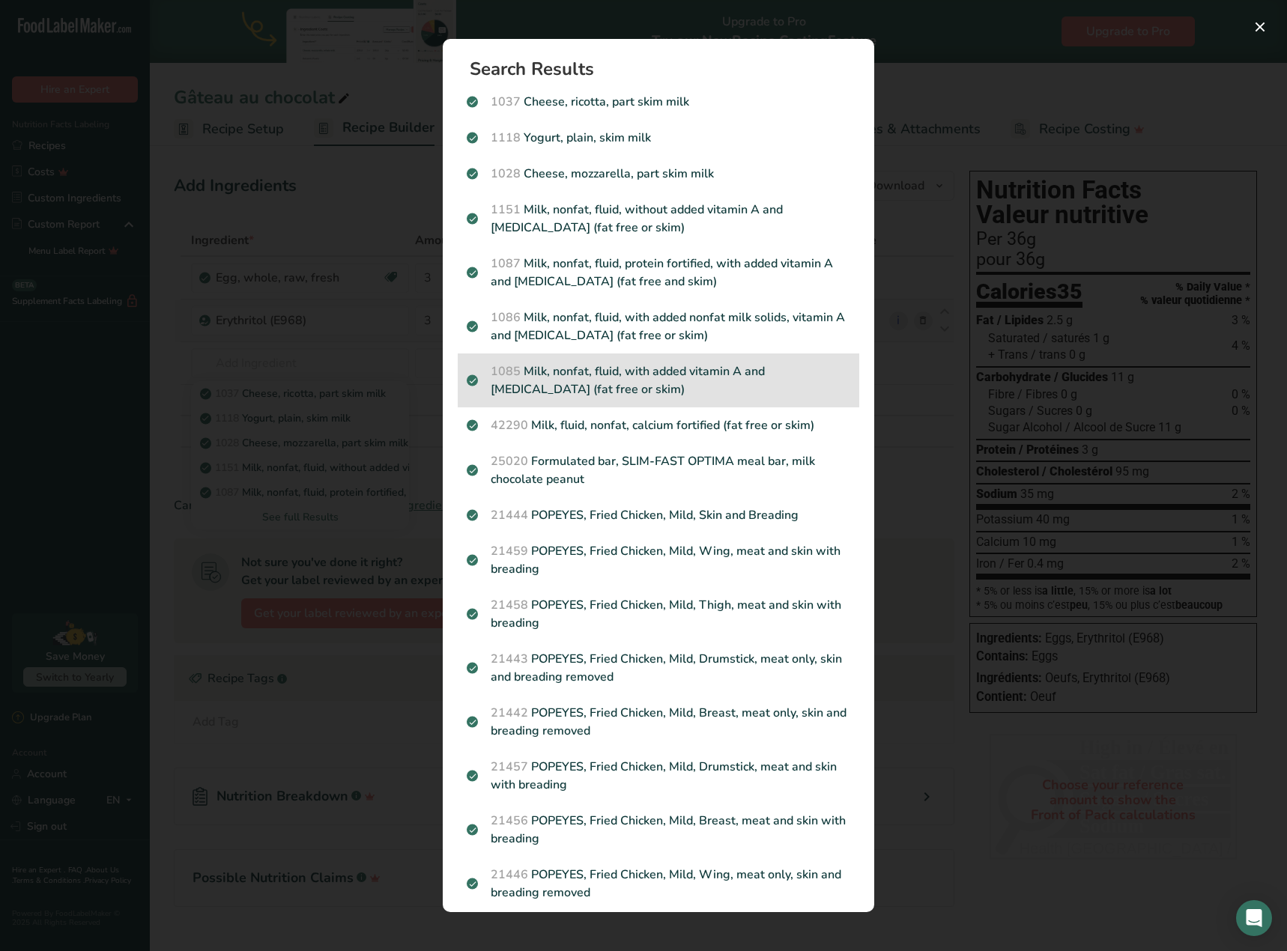
click at [639, 369] on p "1085 Milk, nonfat, fluid, with added vitamin A and [MEDICAL_DATA] (fat free or …" at bounding box center [658, 380] width 383 height 36
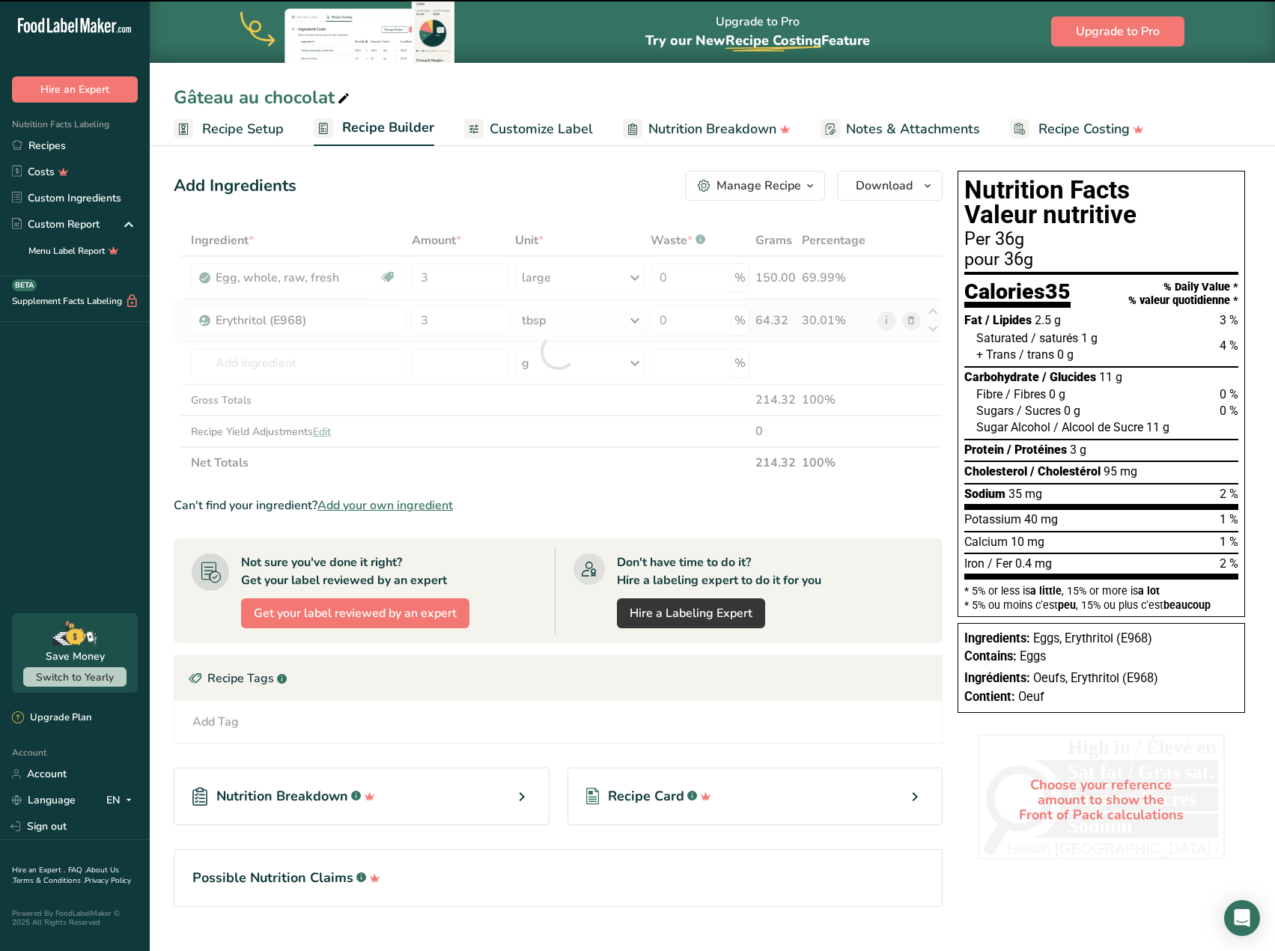
type input "0"
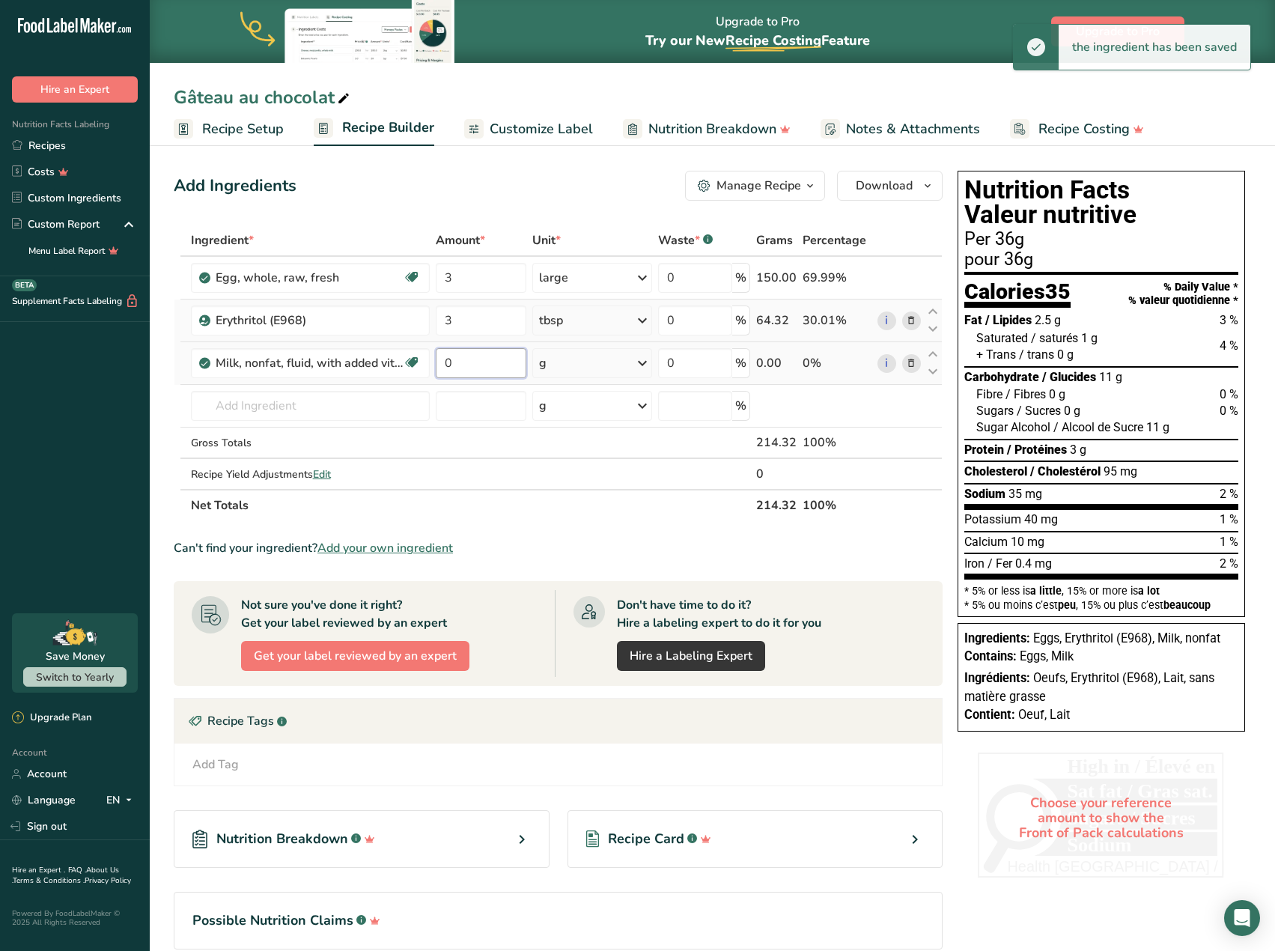
click at [458, 362] on input "0" at bounding box center [481, 363] width 91 height 30
type input "0"
type input "0.5"
click at [593, 356] on div "Ingredient * Amount * Unit * Waste * .a-a{fill:#347362;}.b-a{fill:#fff;} Grams …" at bounding box center [558, 373] width 769 height 297
click at [591, 362] on div "g" at bounding box center [591, 363] width 119 height 30
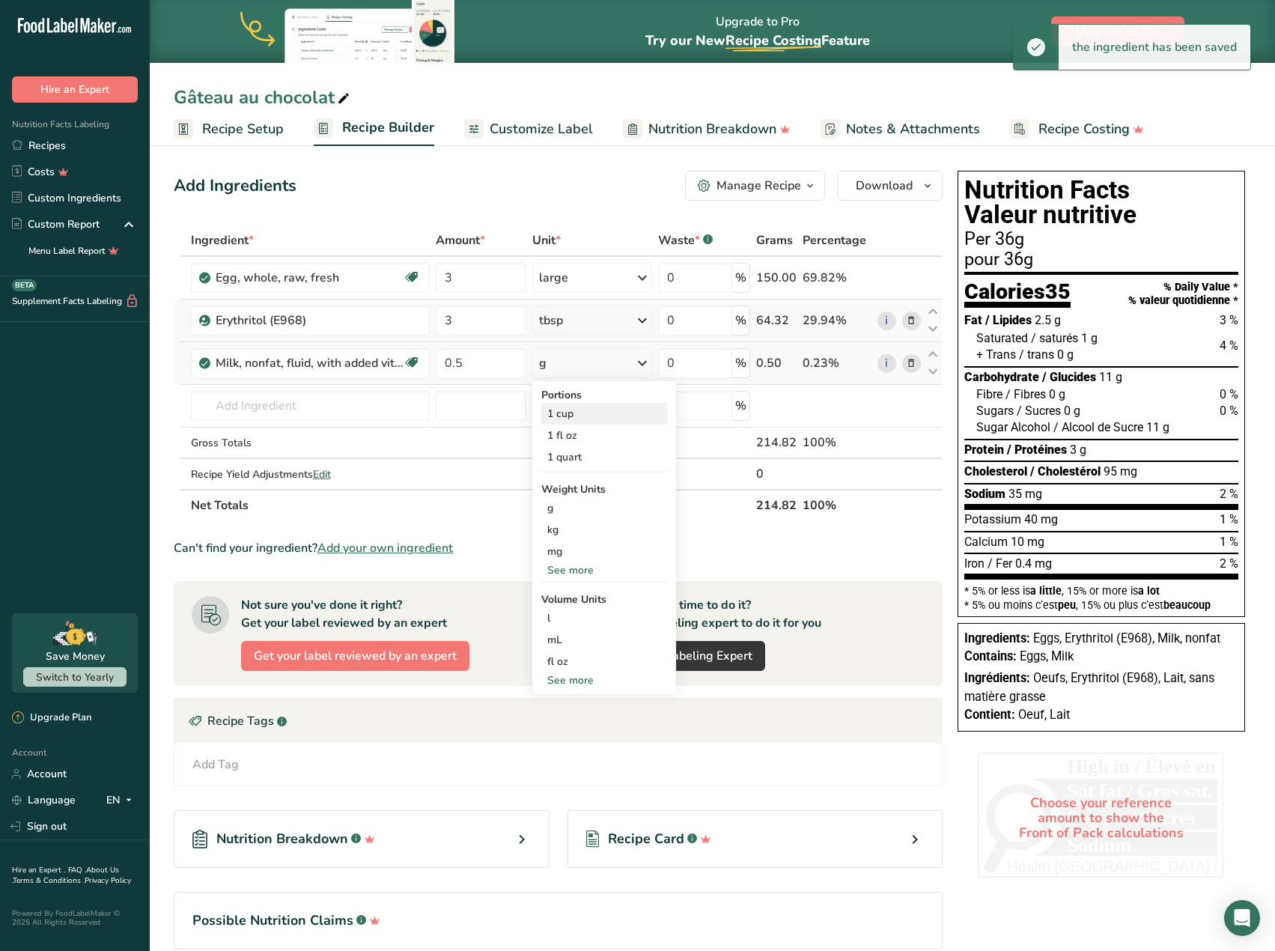
click at [608, 417] on div "1 cup" at bounding box center [604, 414] width 126 height 22
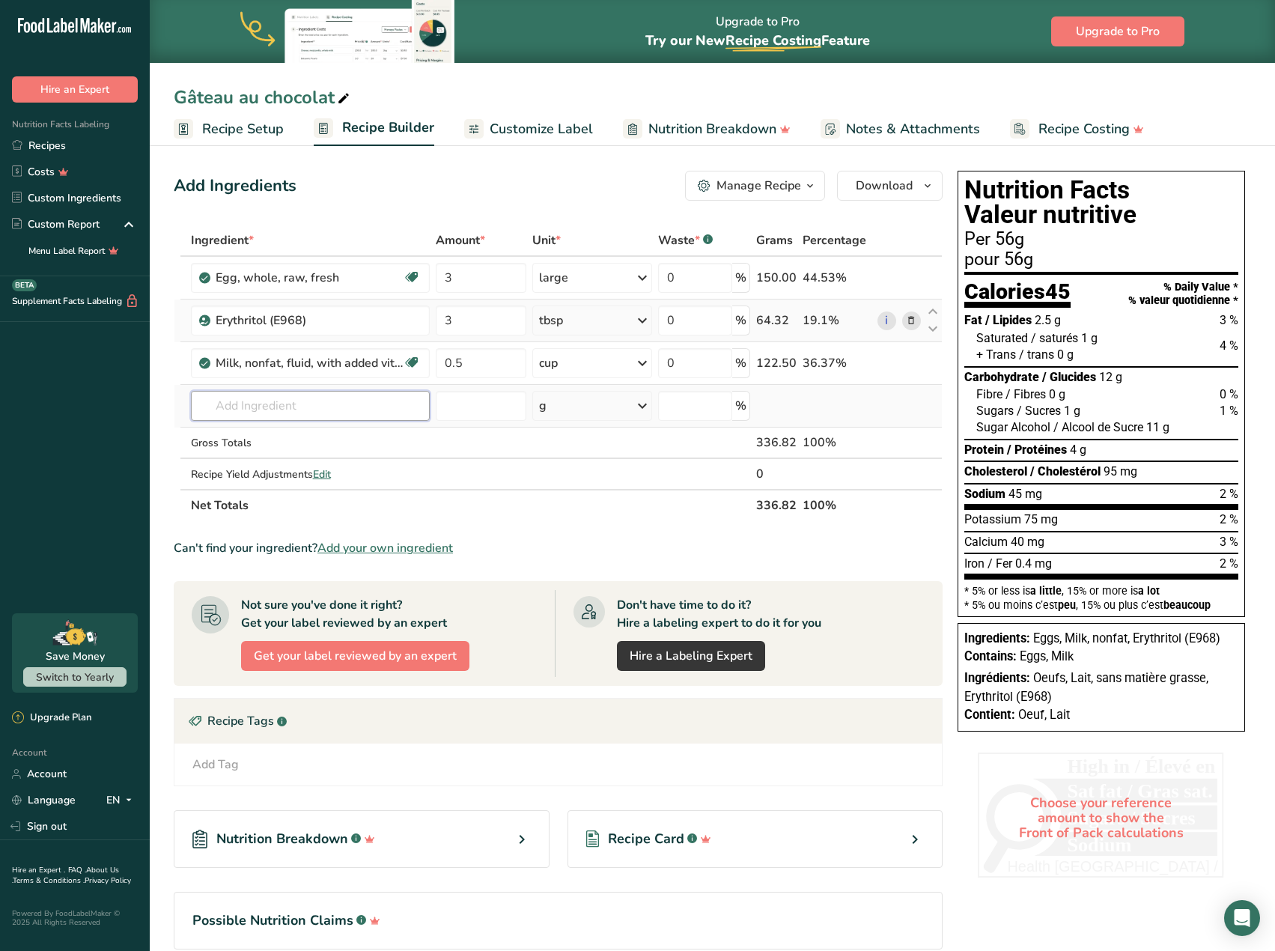
click at [326, 405] on input "text" at bounding box center [310, 406] width 239 height 30
type input "coconut flour"
click at [276, 431] on p "Coconut Flour" at bounding box center [242, 436] width 79 height 16
type input "Coconut Flour"
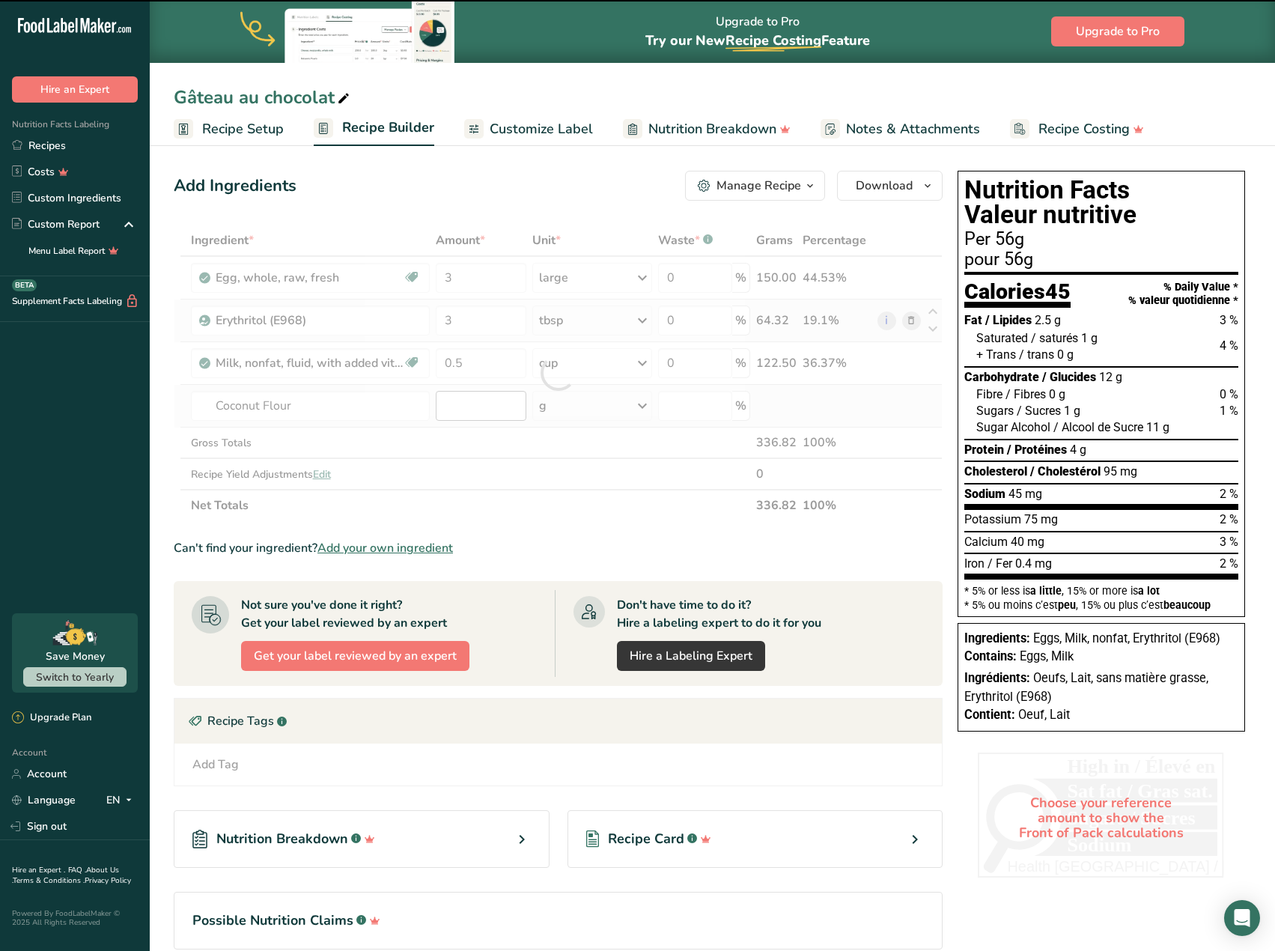
type input "0"
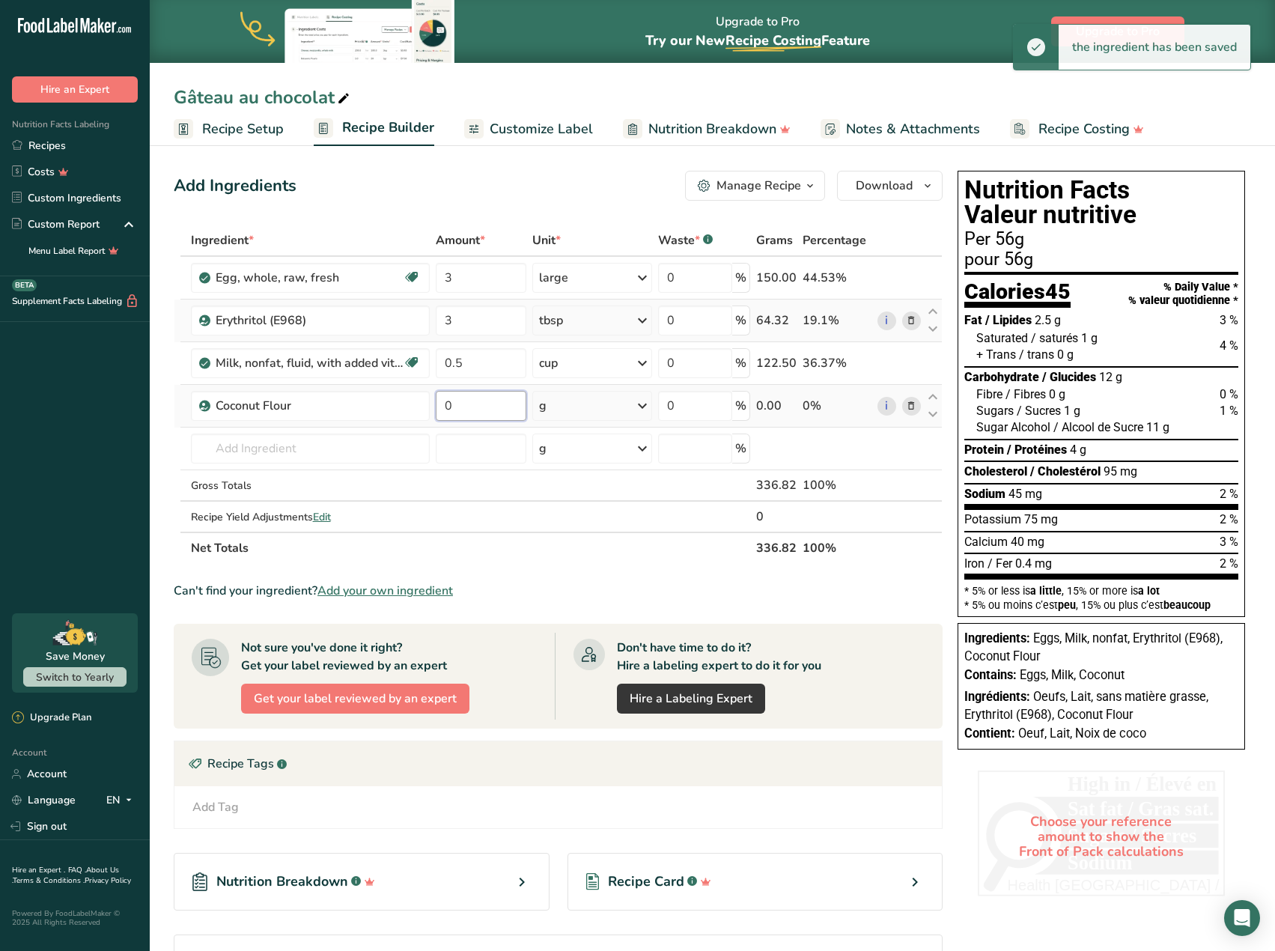
click at [457, 406] on input "0" at bounding box center [481, 406] width 91 height 30
type input "1"
type input "1.5"
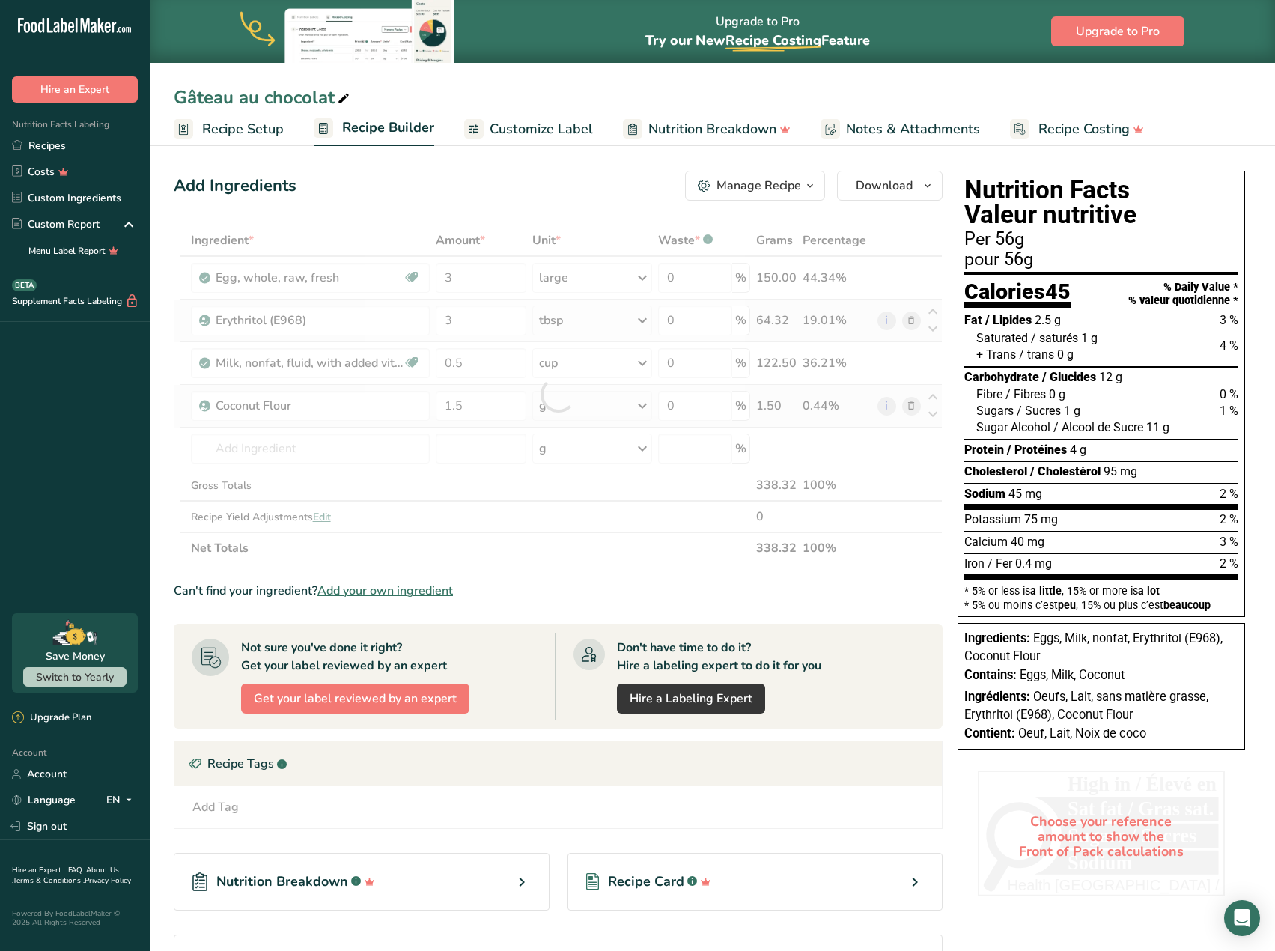
click at [589, 405] on div "Ingredient * Amount * Unit * Waste * .a-a{fill:#347362;}.b-a{fill:#fff;} Grams …" at bounding box center [558, 394] width 769 height 339
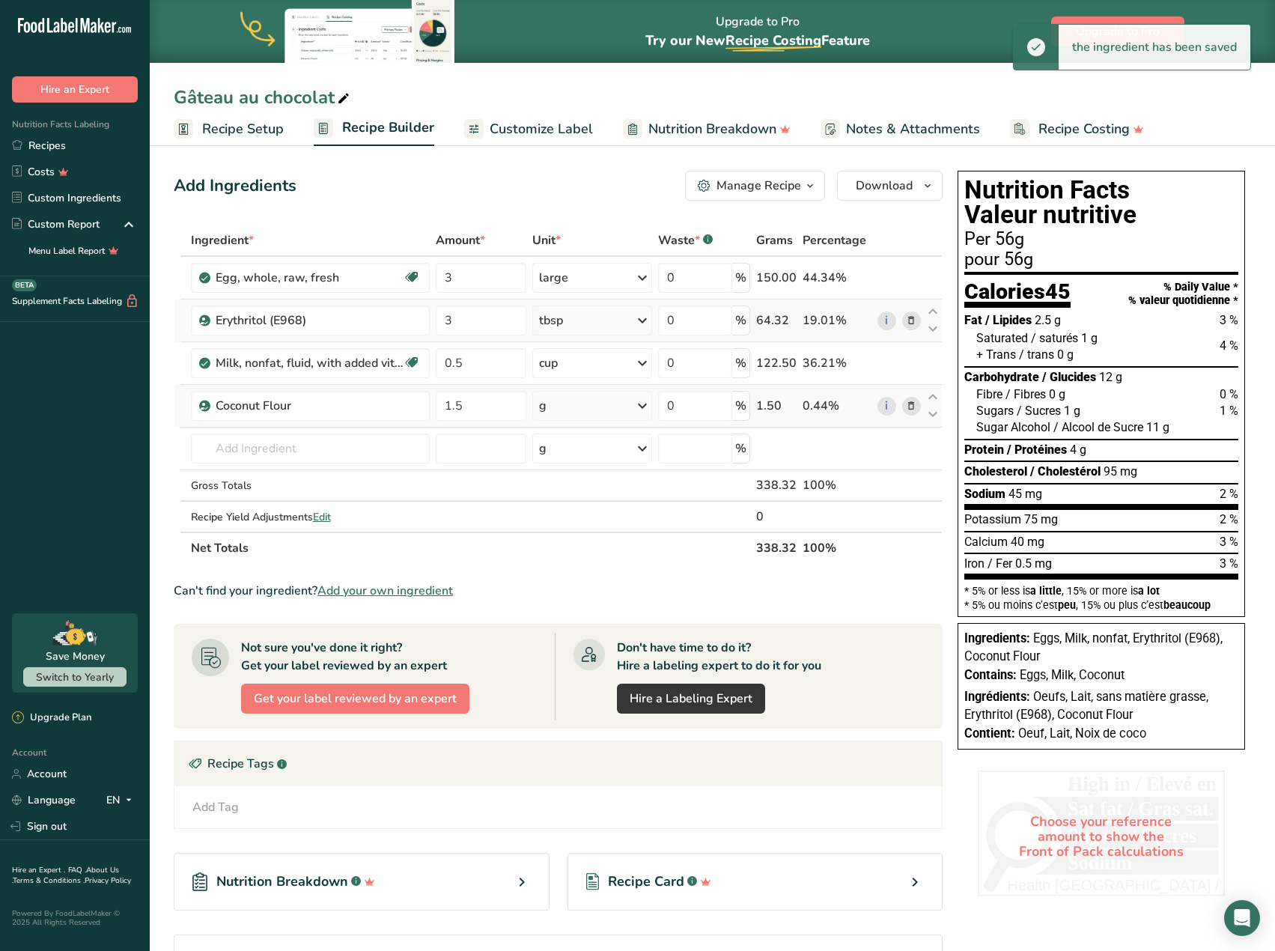
click at [646, 404] on icon at bounding box center [643, 405] width 18 height 27
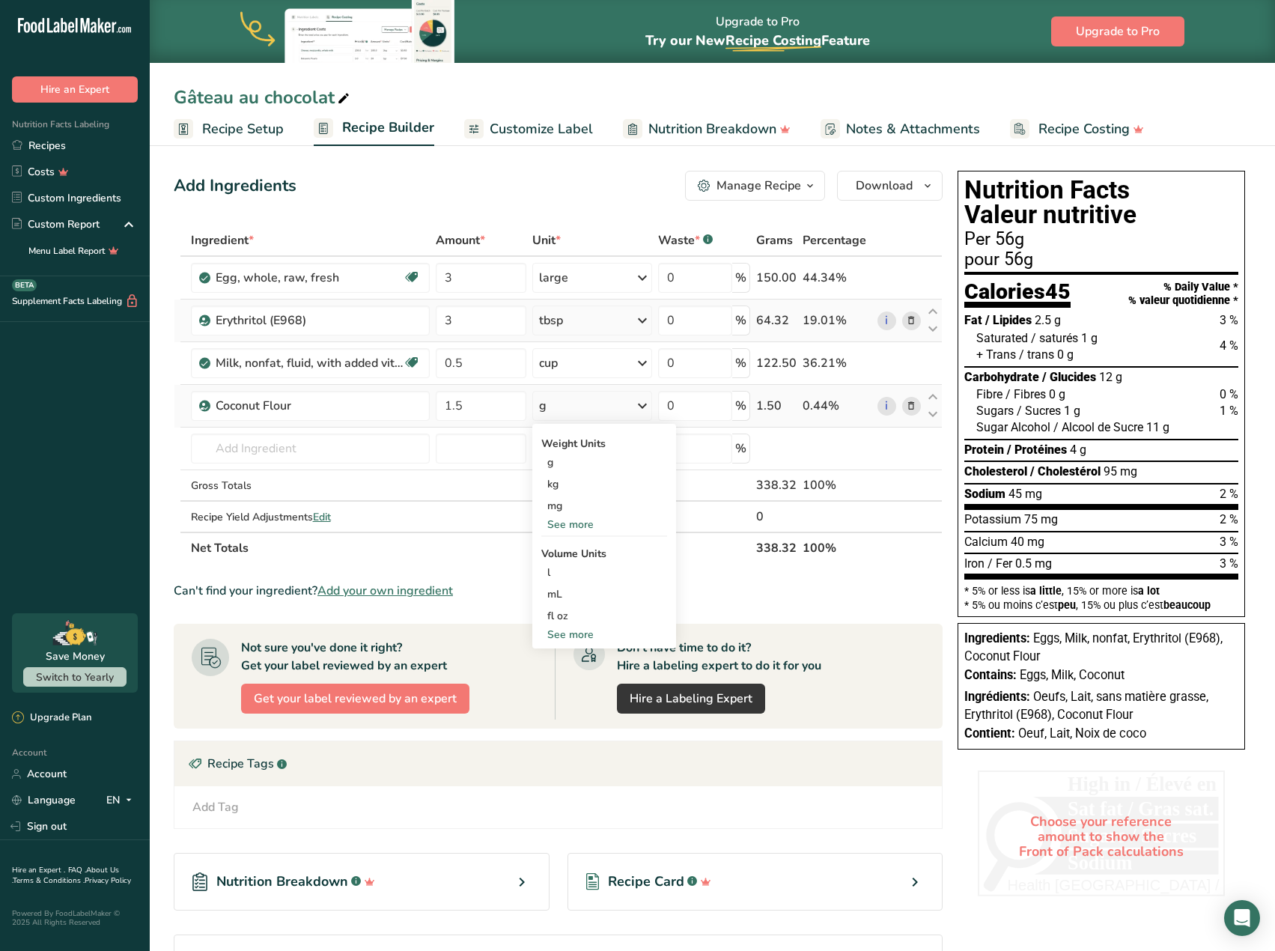
click at [579, 637] on div "See more" at bounding box center [604, 635] width 126 height 16
select select "22"
click at [583, 678] on div "cup" at bounding box center [604, 681] width 114 height 16
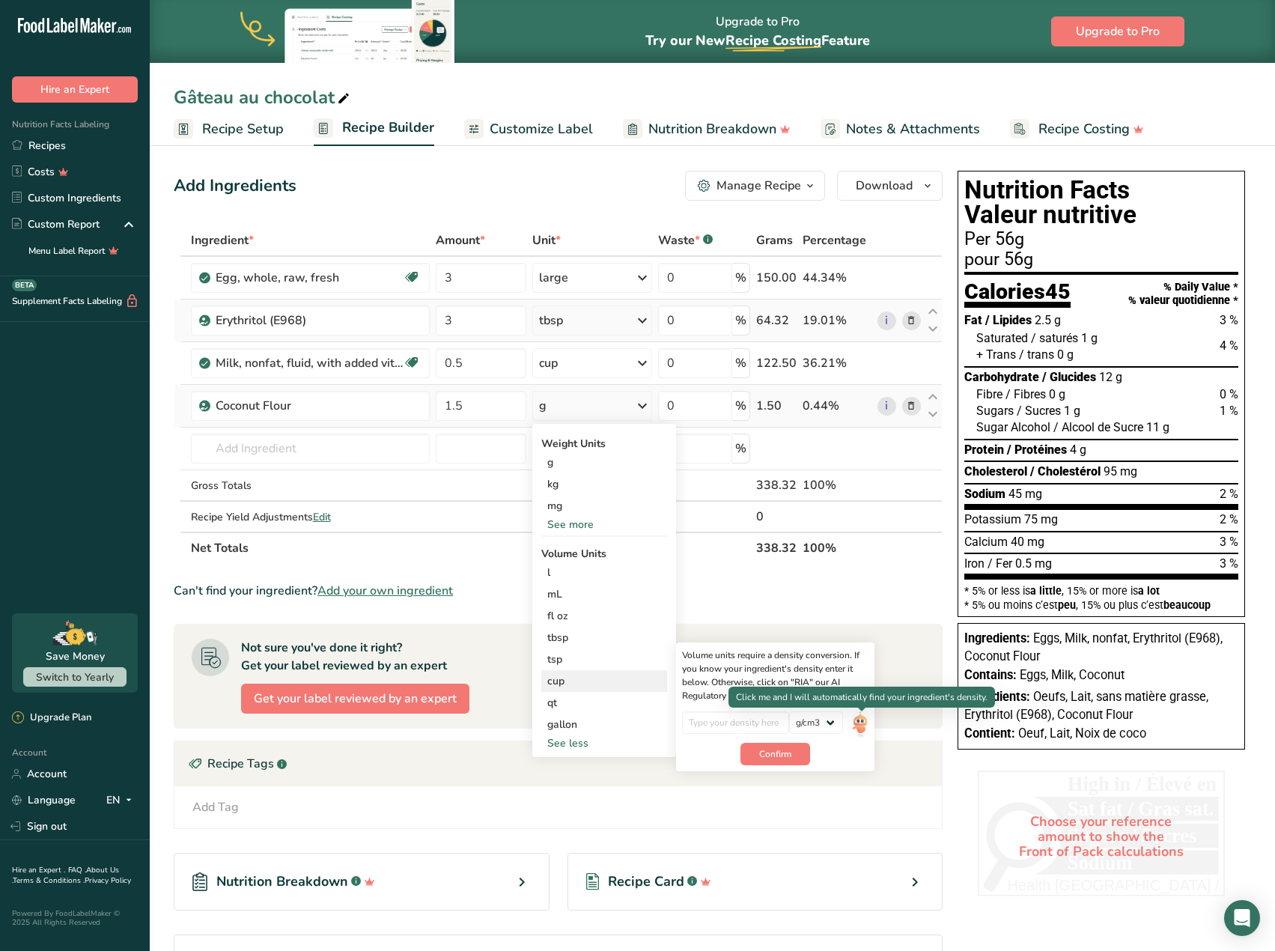
click at [857, 722] on img at bounding box center [860, 724] width 16 height 26
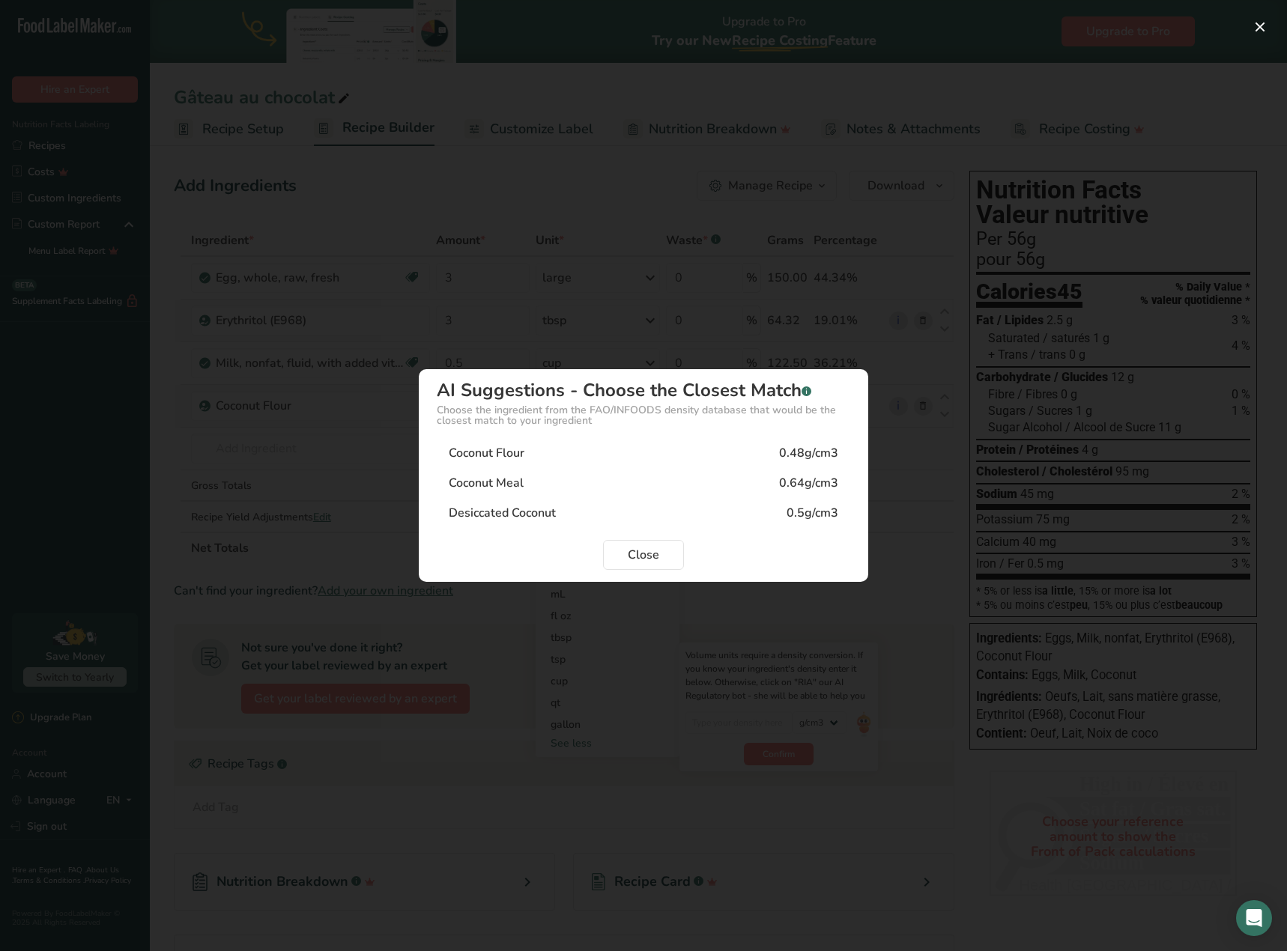
click at [511, 453] on div "Coconut Flour" at bounding box center [487, 453] width 76 height 18
type input "0.48"
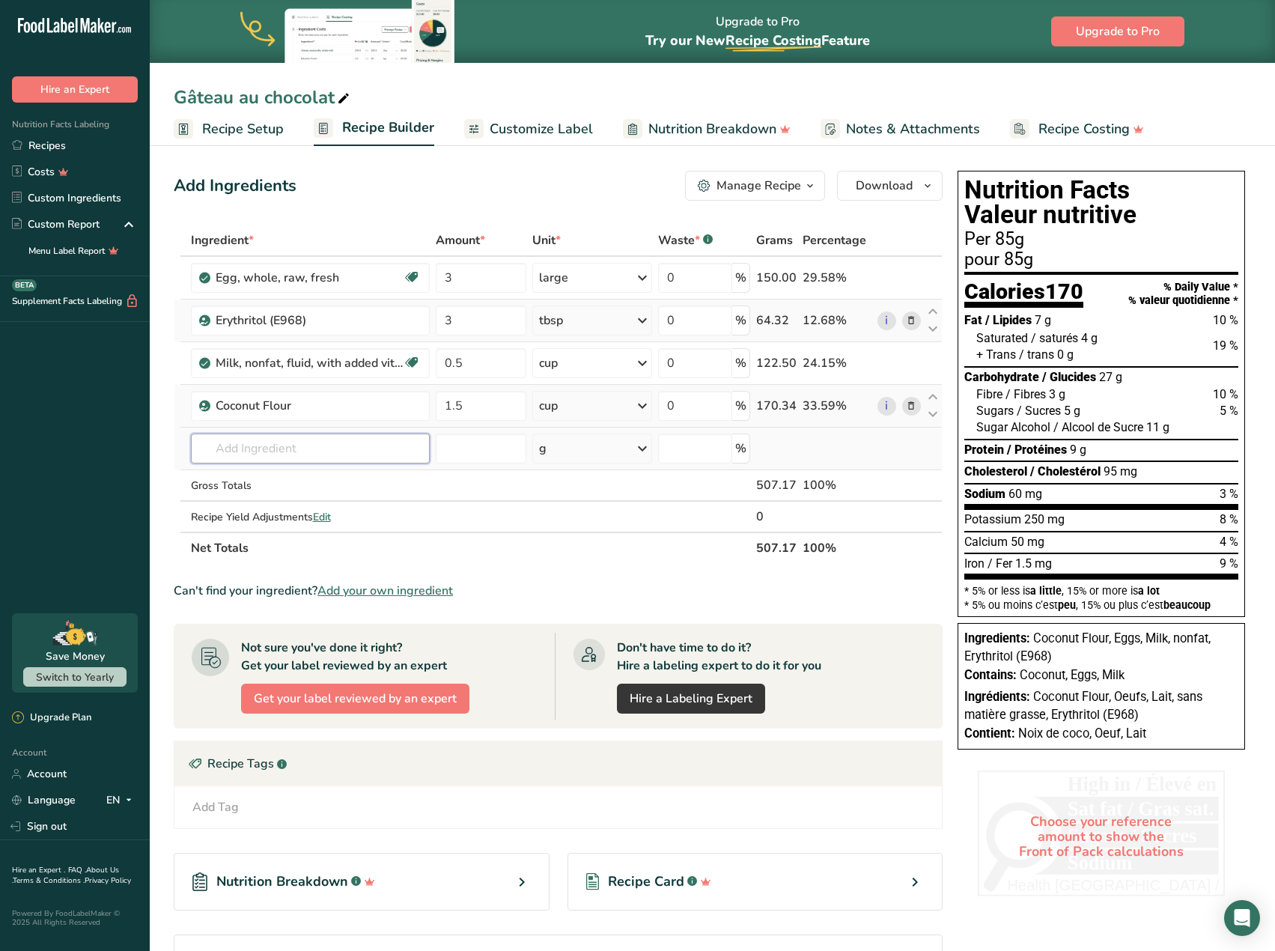
click at [263, 447] on input "text" at bounding box center [310, 449] width 239 height 30
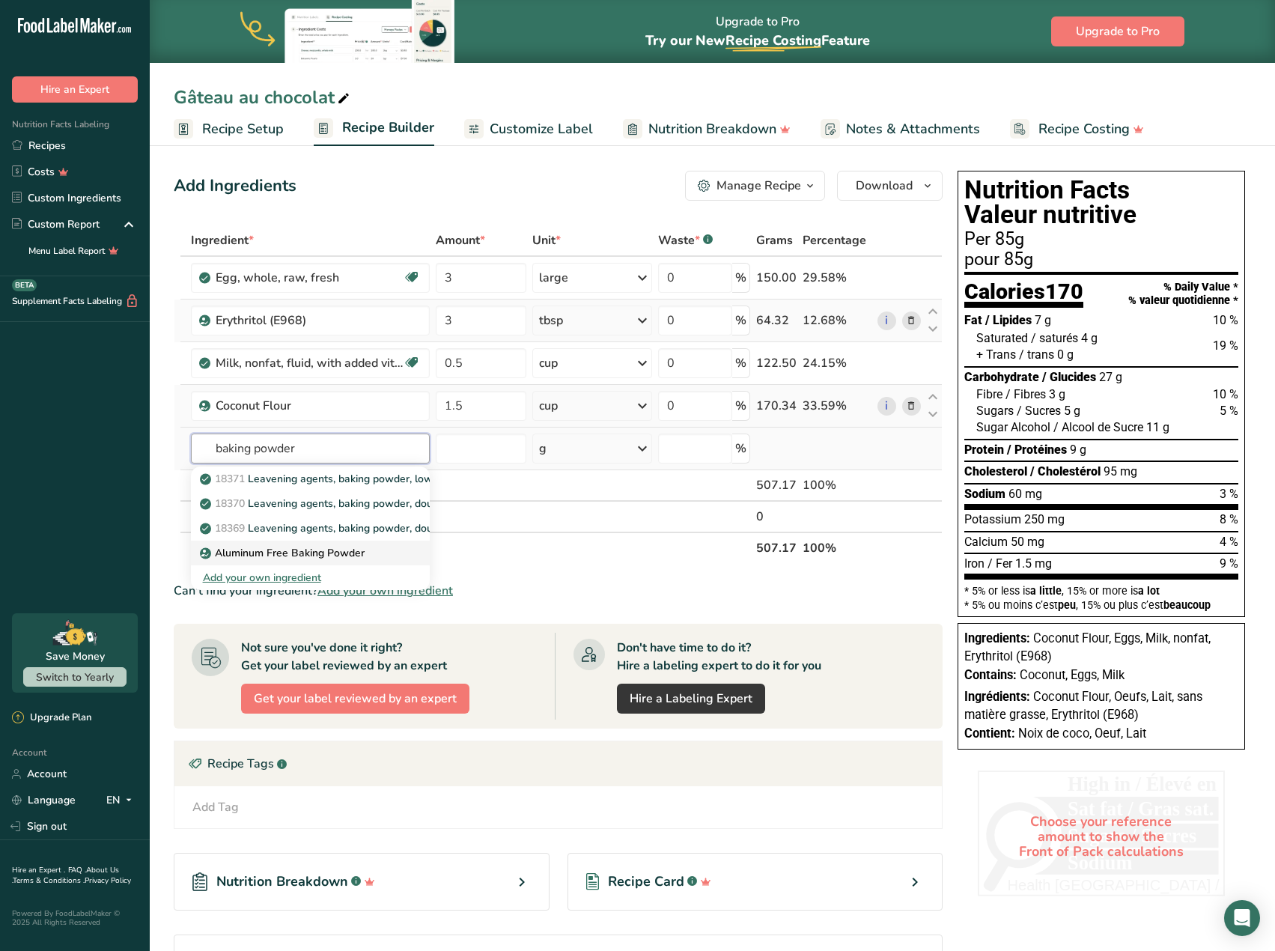
type input "baking powder"
click at [391, 558] on div "Aluminum Free Baking Powder" at bounding box center [298, 553] width 191 height 16
type input "Aluminum Free Baking Powder"
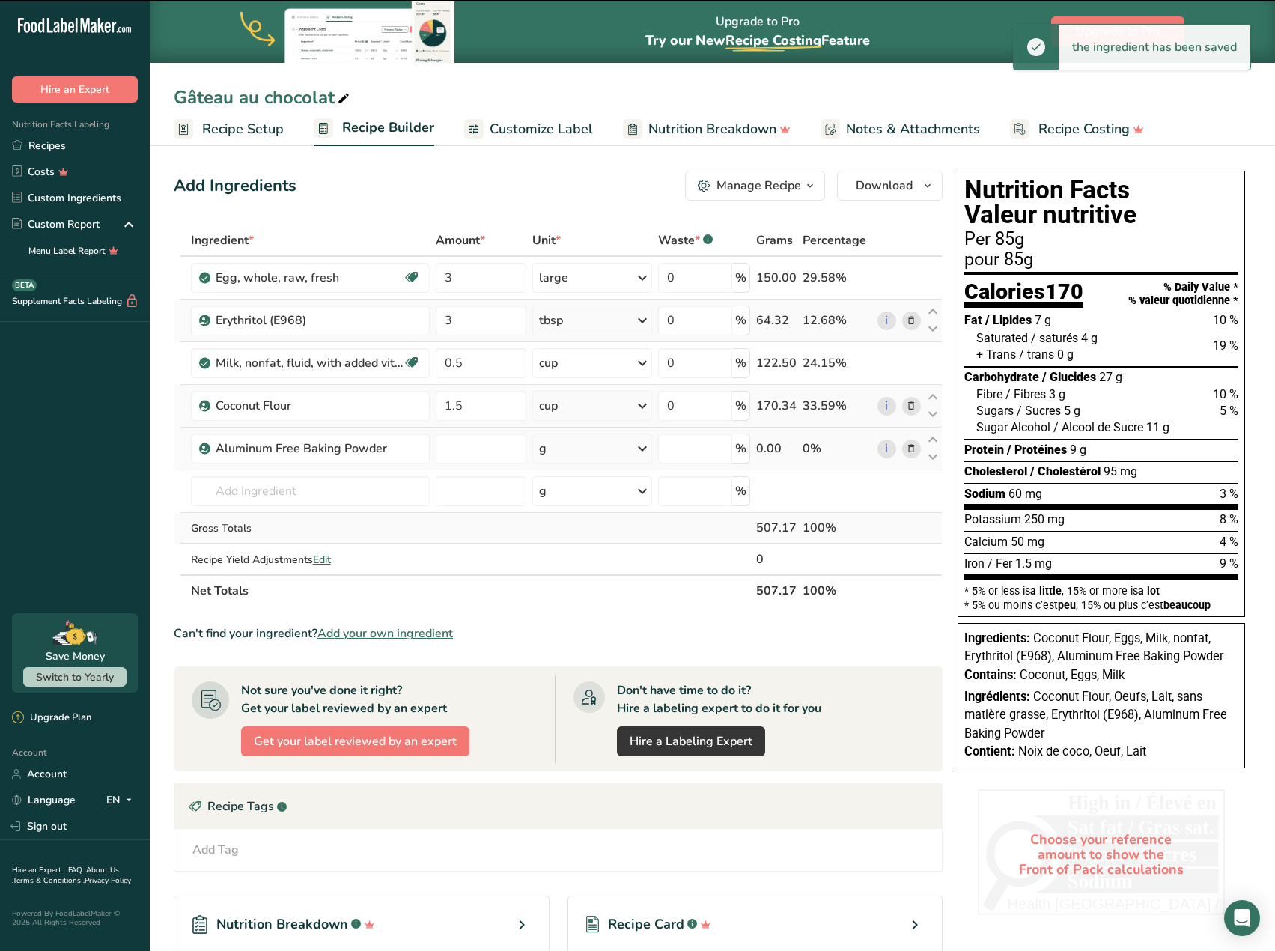
type input "0"
click at [462, 448] on input "0" at bounding box center [481, 449] width 91 height 30
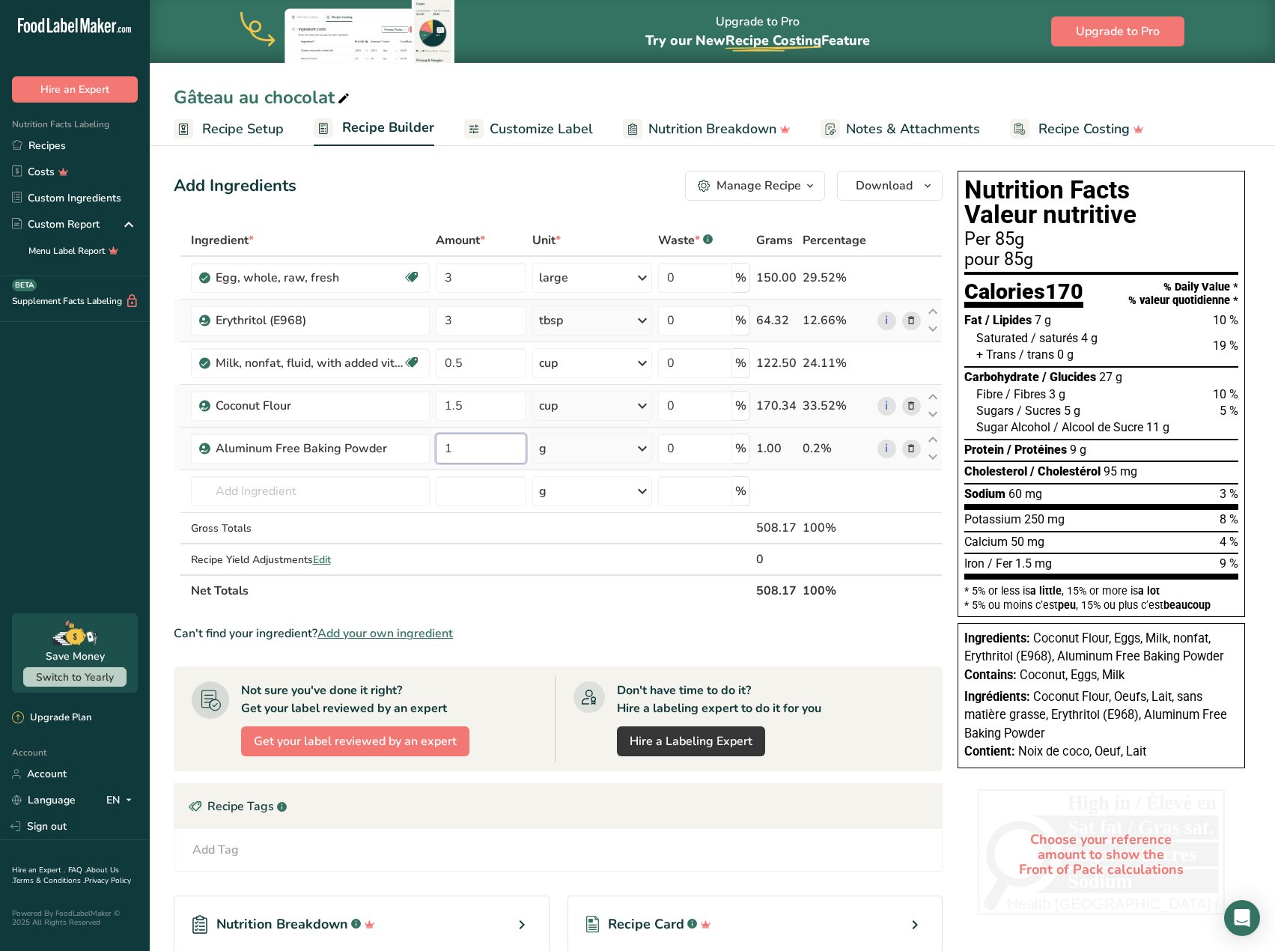
type input "1"
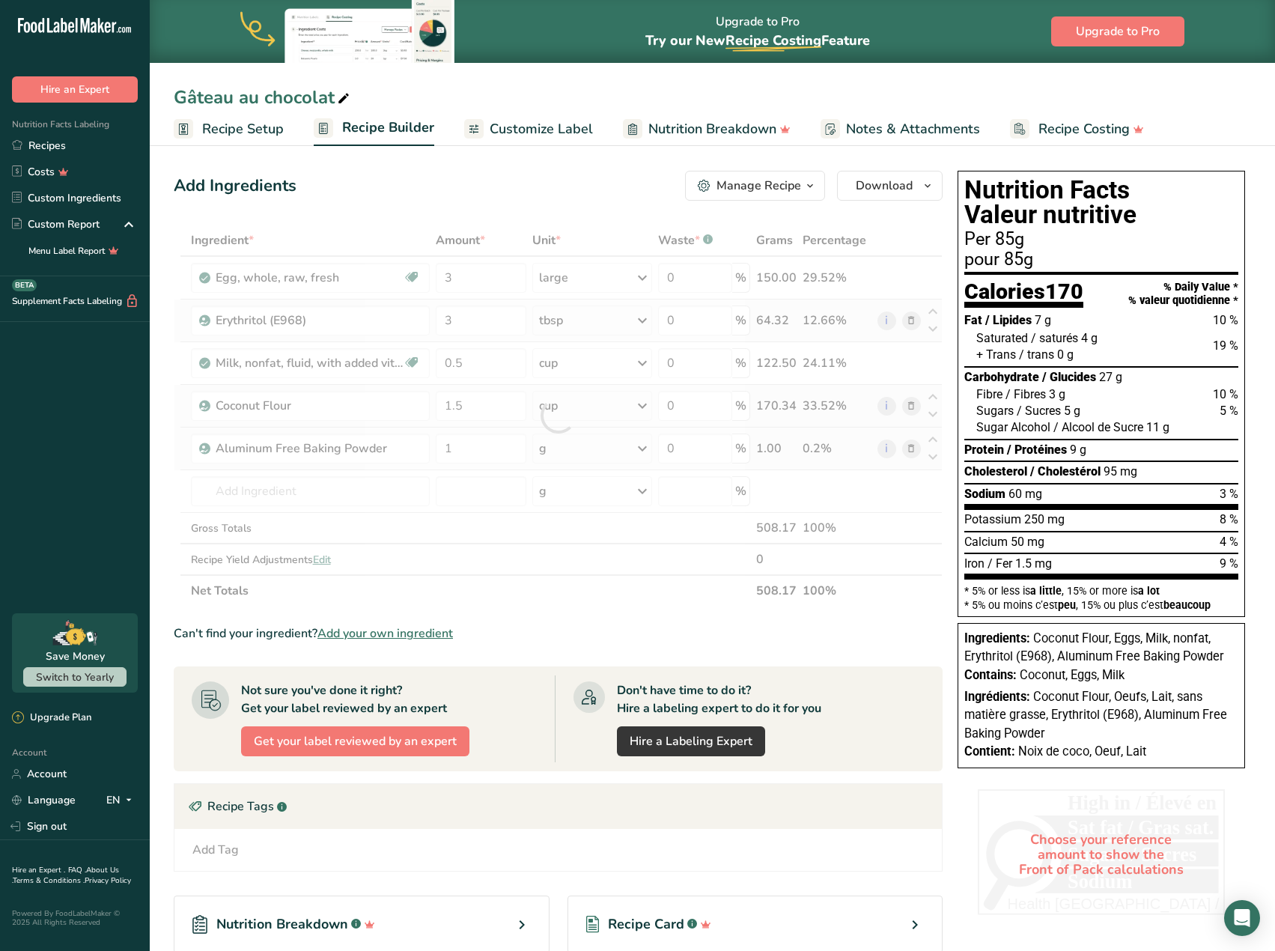
click at [587, 458] on div "Ingredient * Amount * Unit * Waste * .a-a{fill:#347362;}.b-a{fill:#fff;} Grams …" at bounding box center [558, 416] width 769 height 382
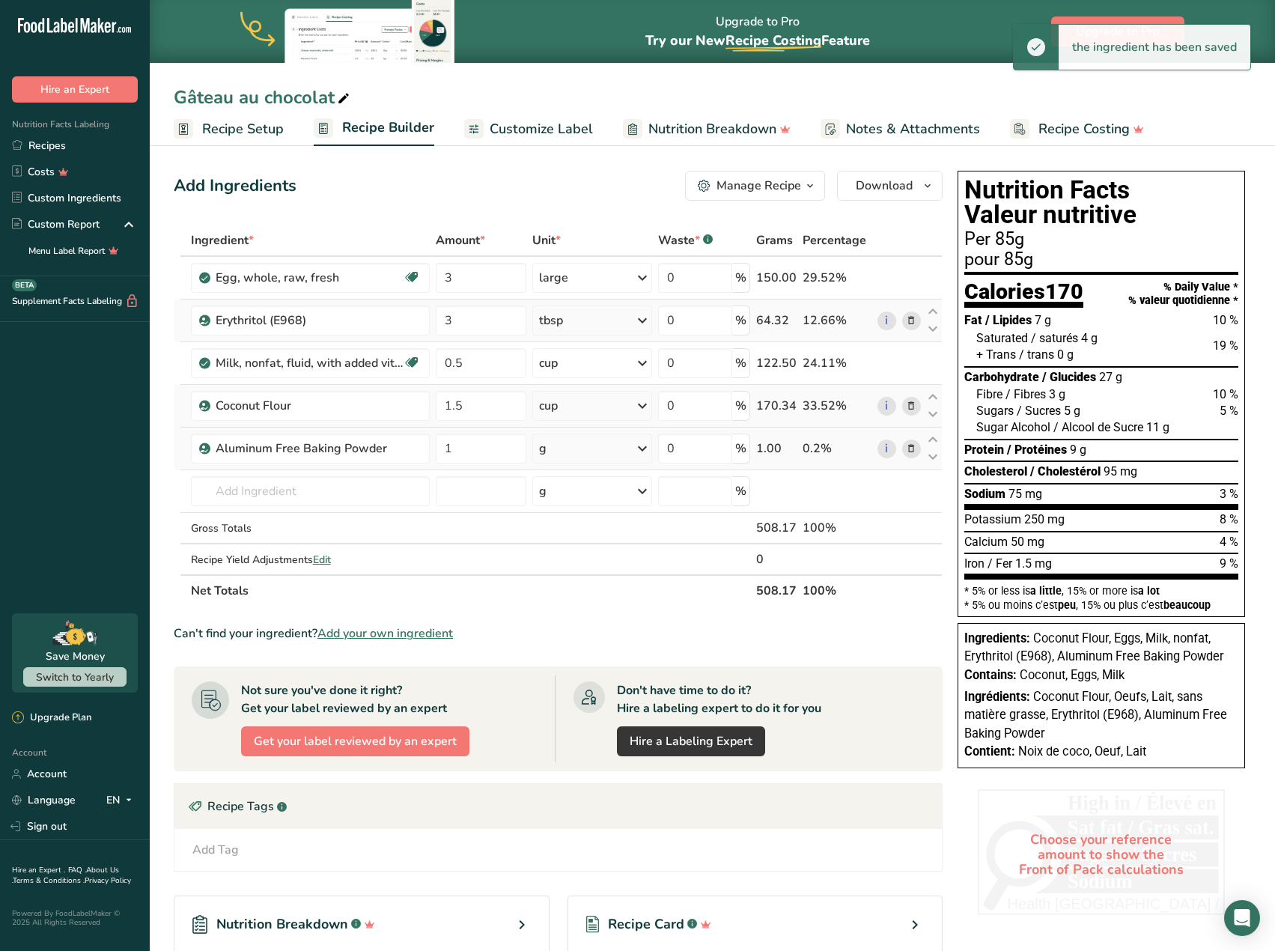
click at [642, 448] on icon at bounding box center [643, 448] width 18 height 27
click at [584, 672] on div "See more" at bounding box center [604, 677] width 126 height 16
select select "22"
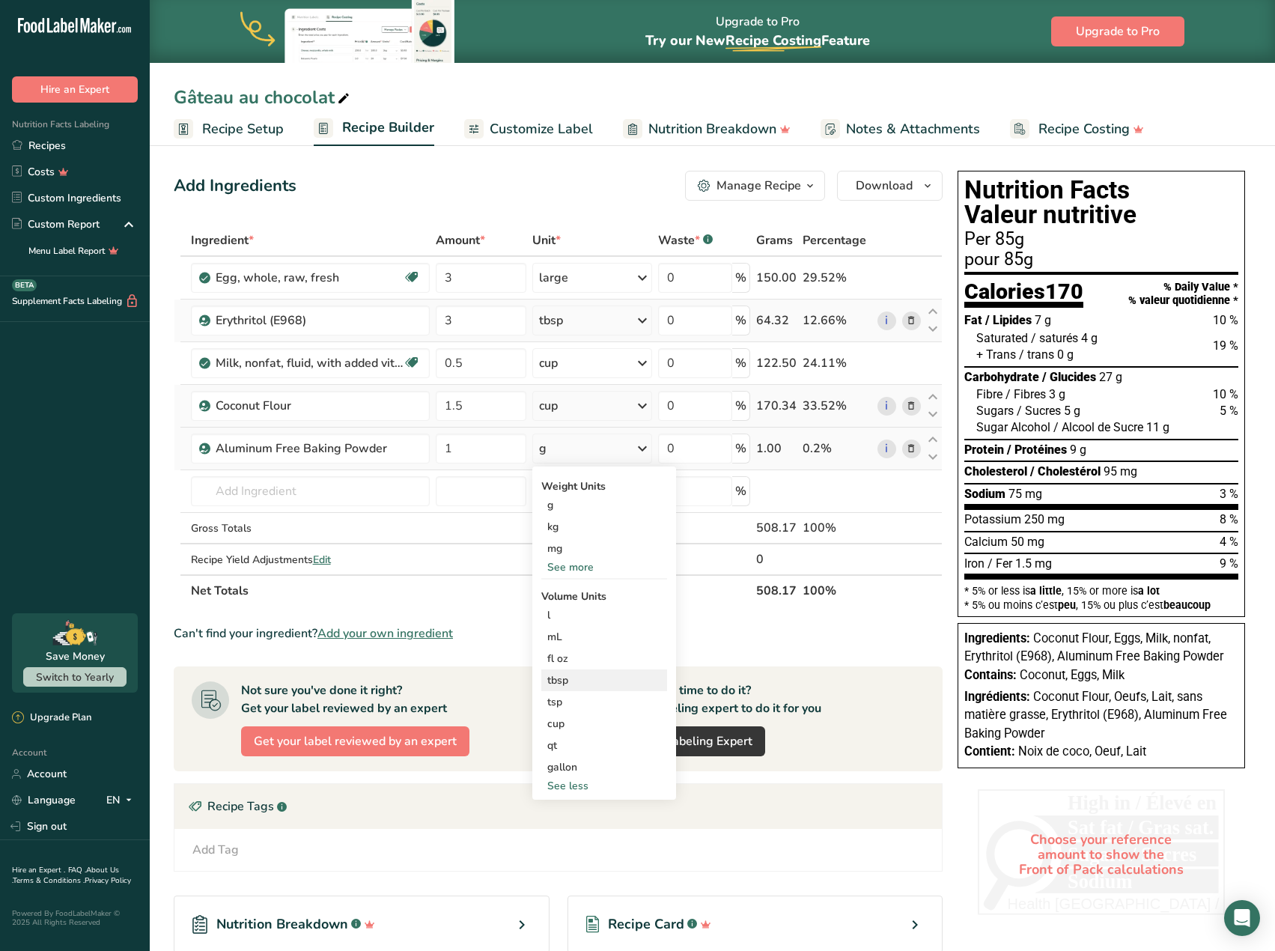
click at [572, 679] on div "tbsp" at bounding box center [604, 680] width 114 height 16
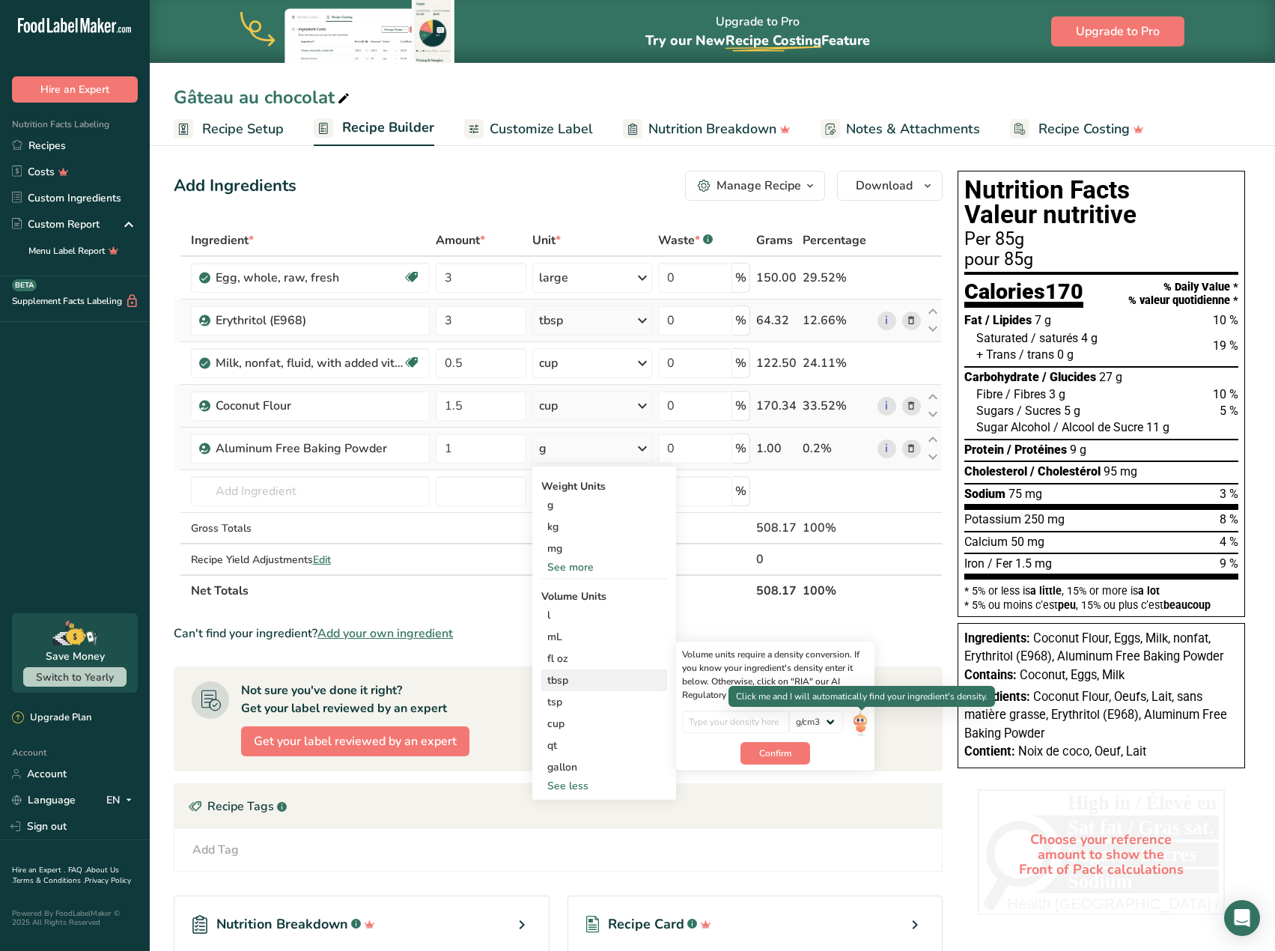
click at [863, 723] on img at bounding box center [860, 724] width 16 height 26
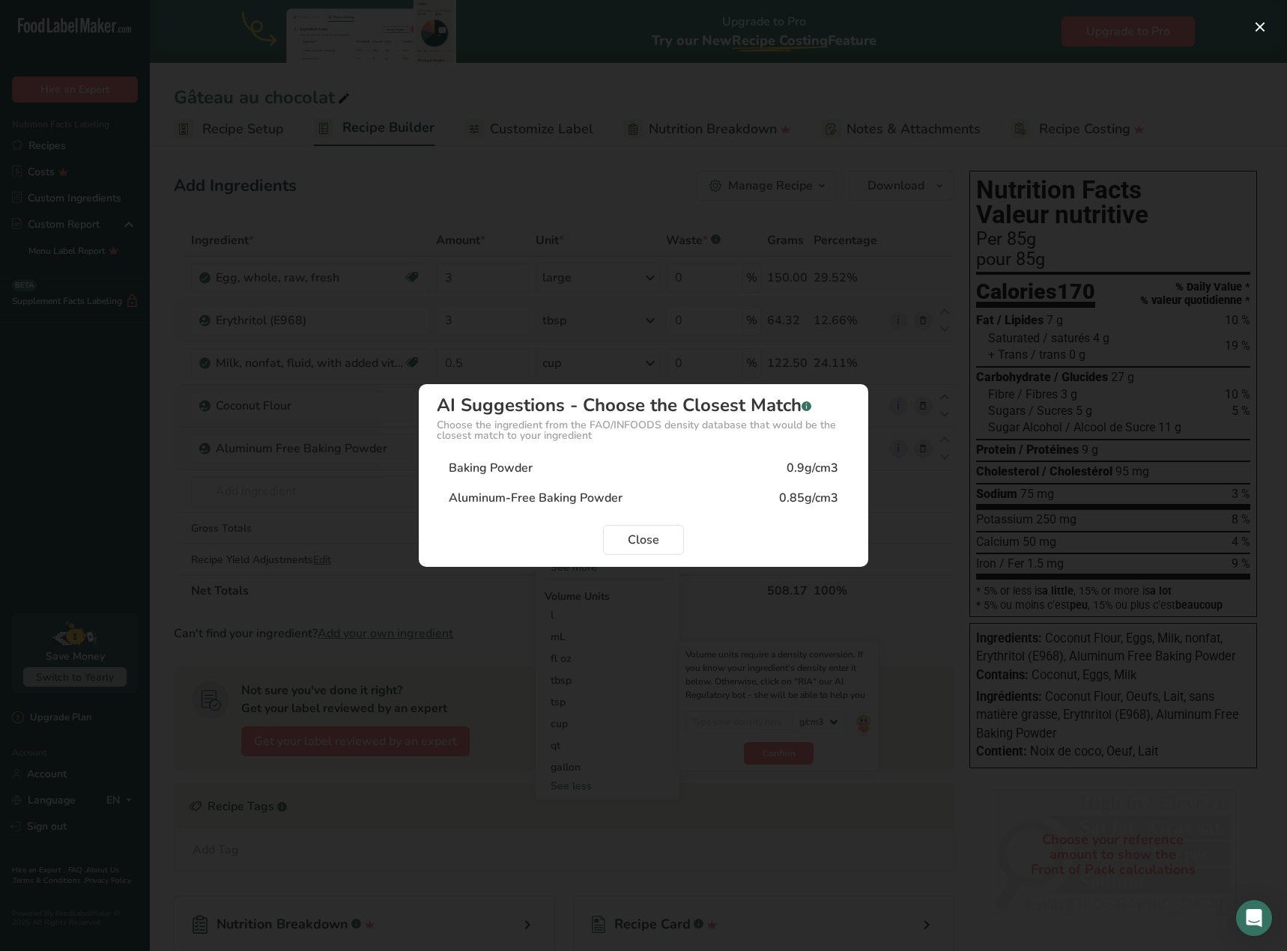
click at [645, 467] on div "Baking Powder 0.9g/cm3" at bounding box center [643, 468] width 413 height 30
type input "0.9"
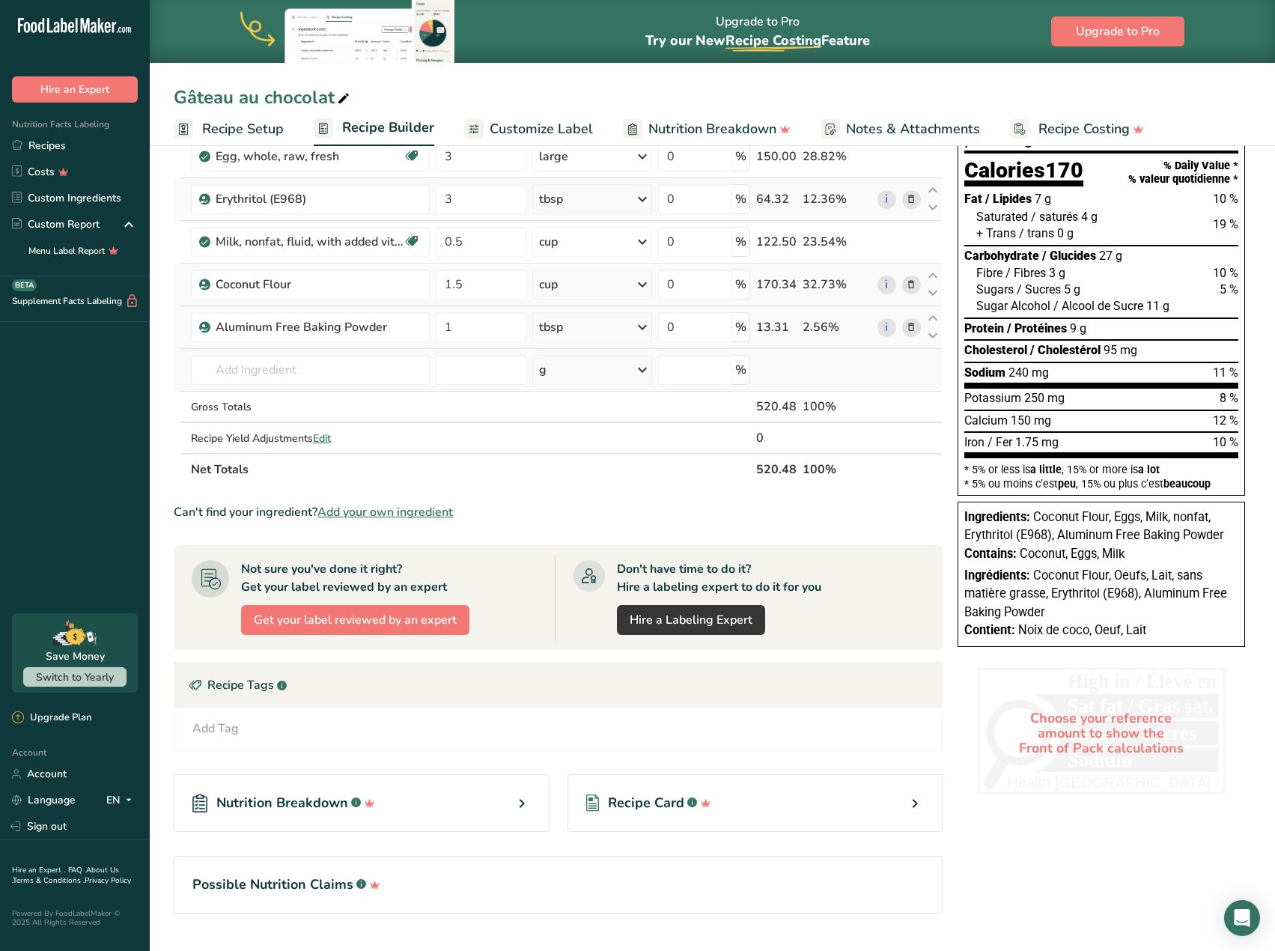
scroll to position [156, 0]
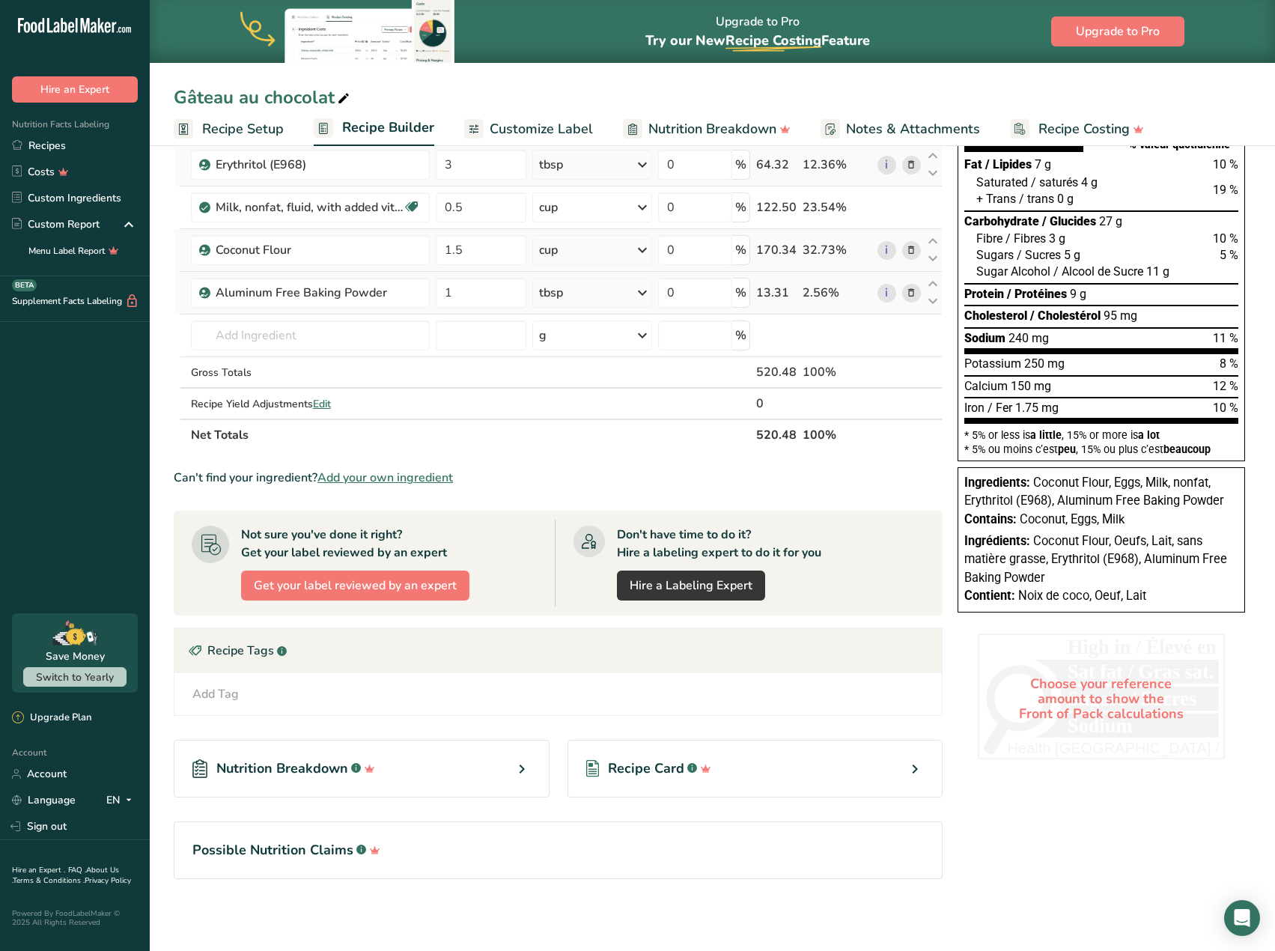
click at [640, 771] on span "Recipe Card" at bounding box center [646, 769] width 76 height 20
click at [913, 765] on icon at bounding box center [915, 769] width 18 height 27
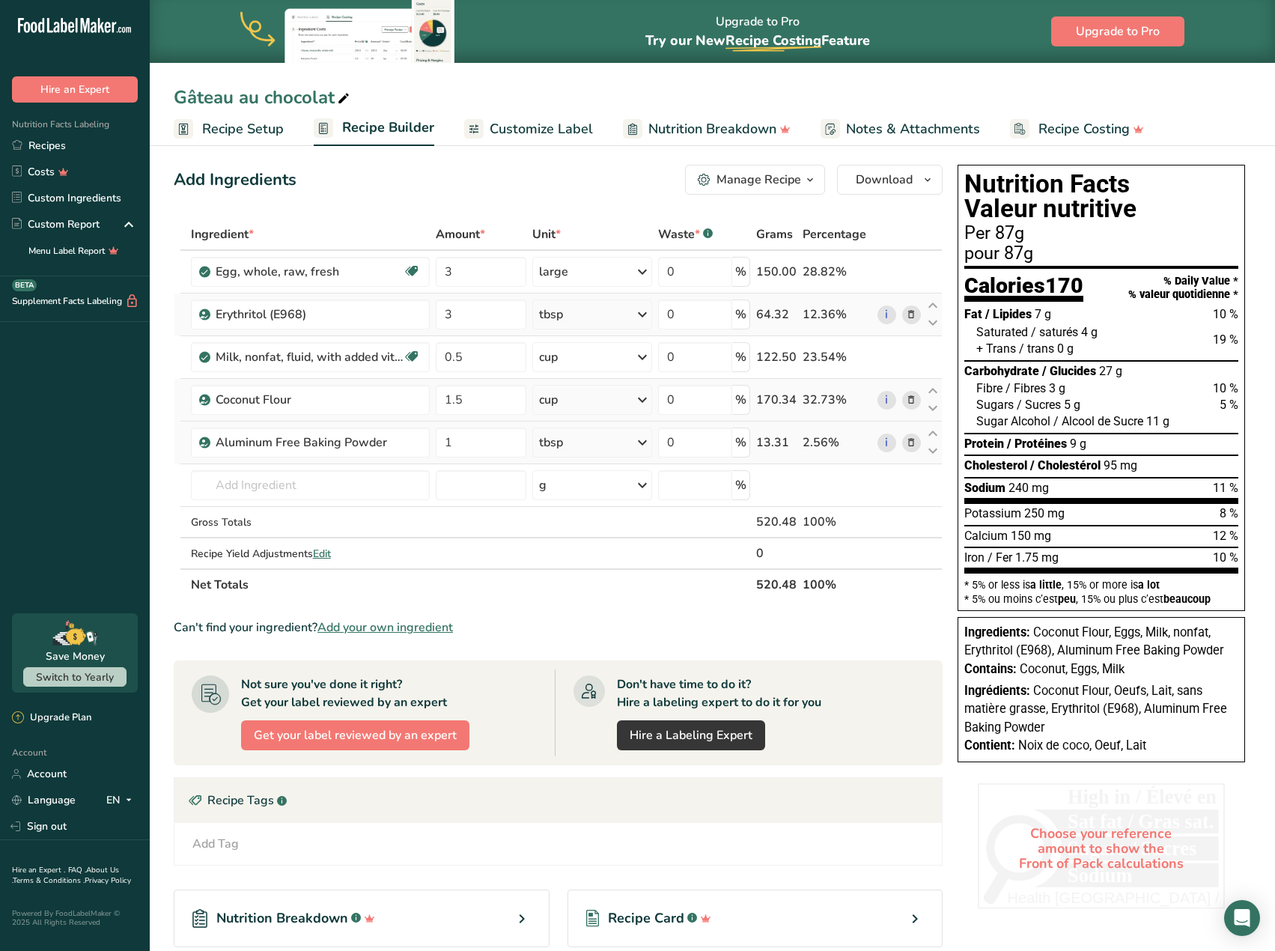
scroll to position [0, 0]
